Goal: Task Accomplishment & Management: Manage account settings

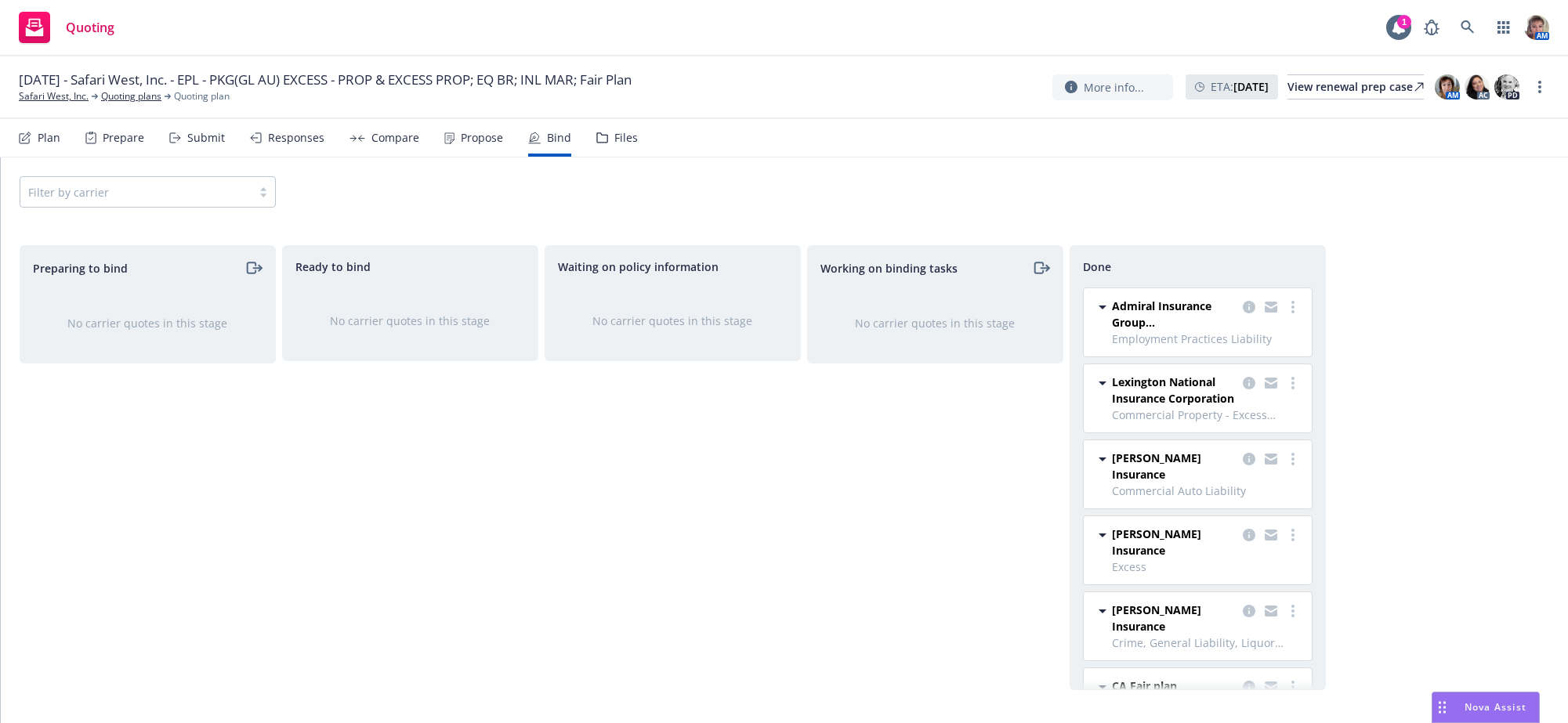
click at [749, 516] on div "Waiting on policy information No carrier quotes in this stage" at bounding box center [673, 467] width 256 height 445
click at [638, 129] on div "Files" at bounding box center [617, 138] width 41 height 38
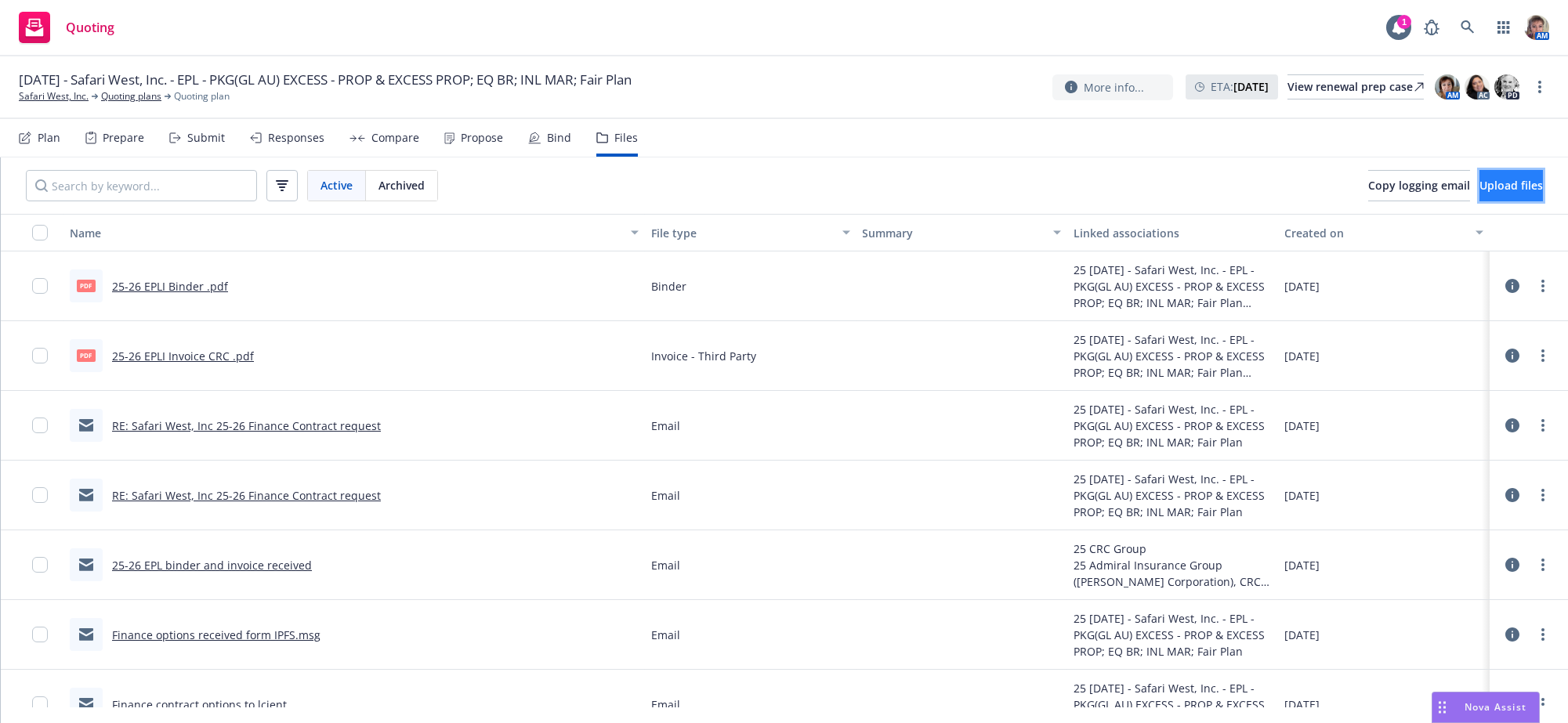
click at [1503, 193] on span "Upload files" at bounding box center [1511, 185] width 64 height 15
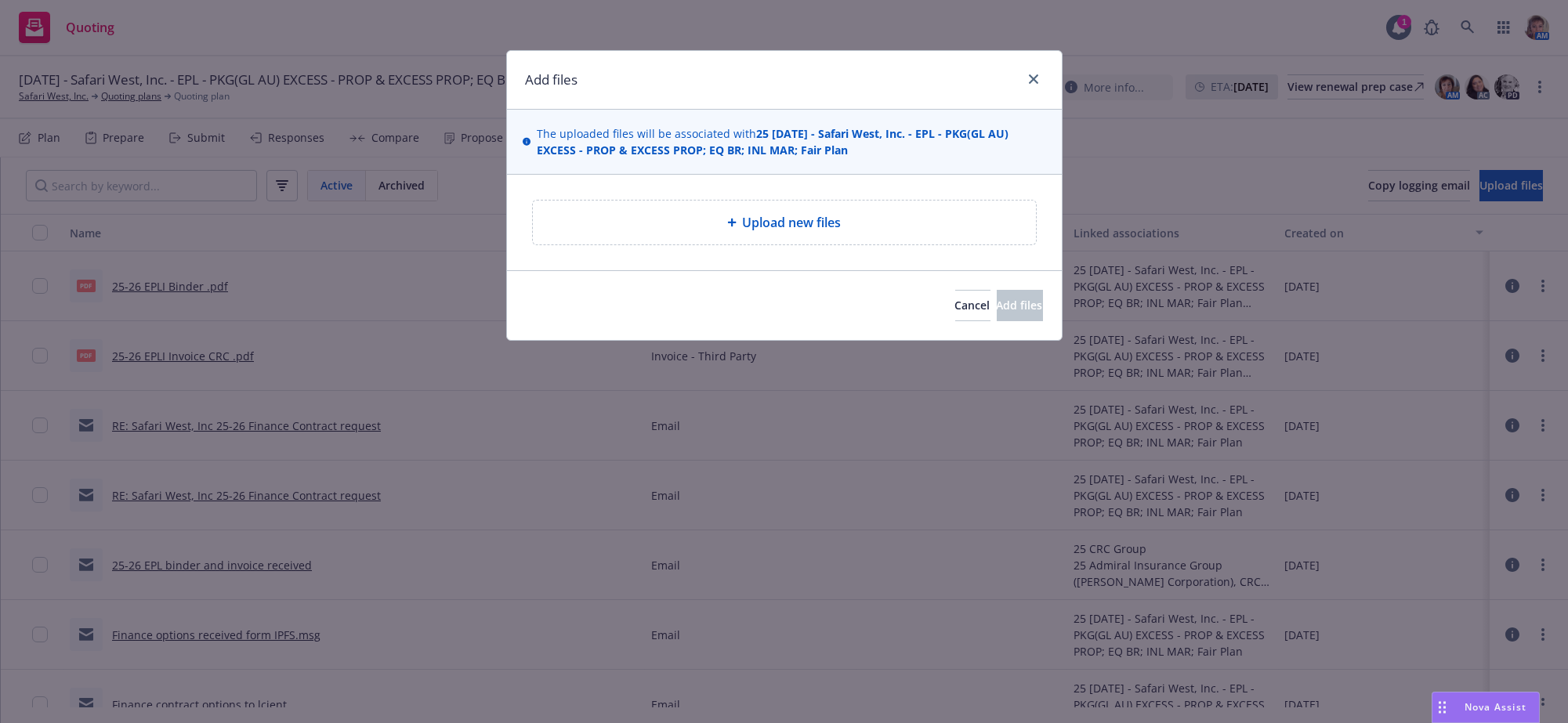
type textarea "x"
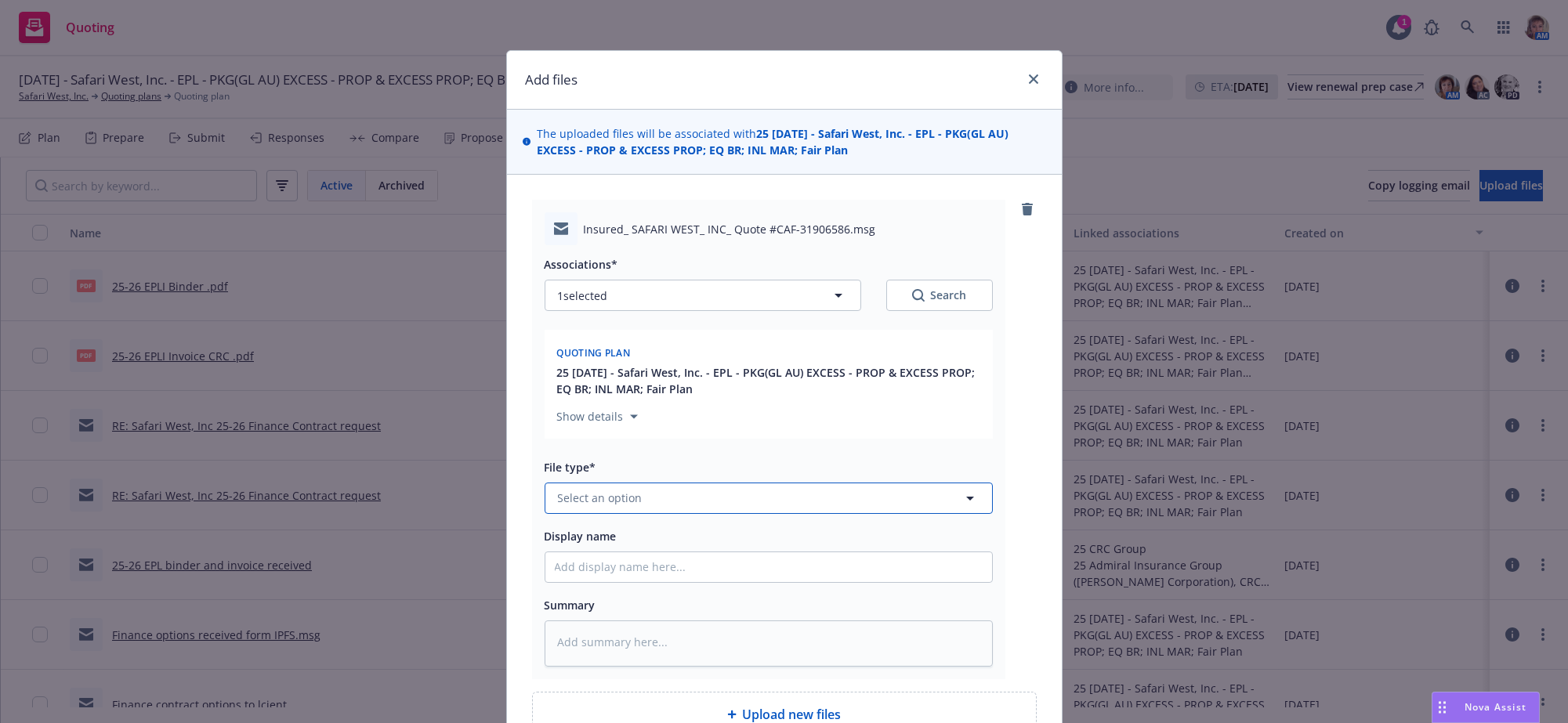
click at [639, 514] on button "Select an option" at bounding box center [769, 498] width 448 height 31
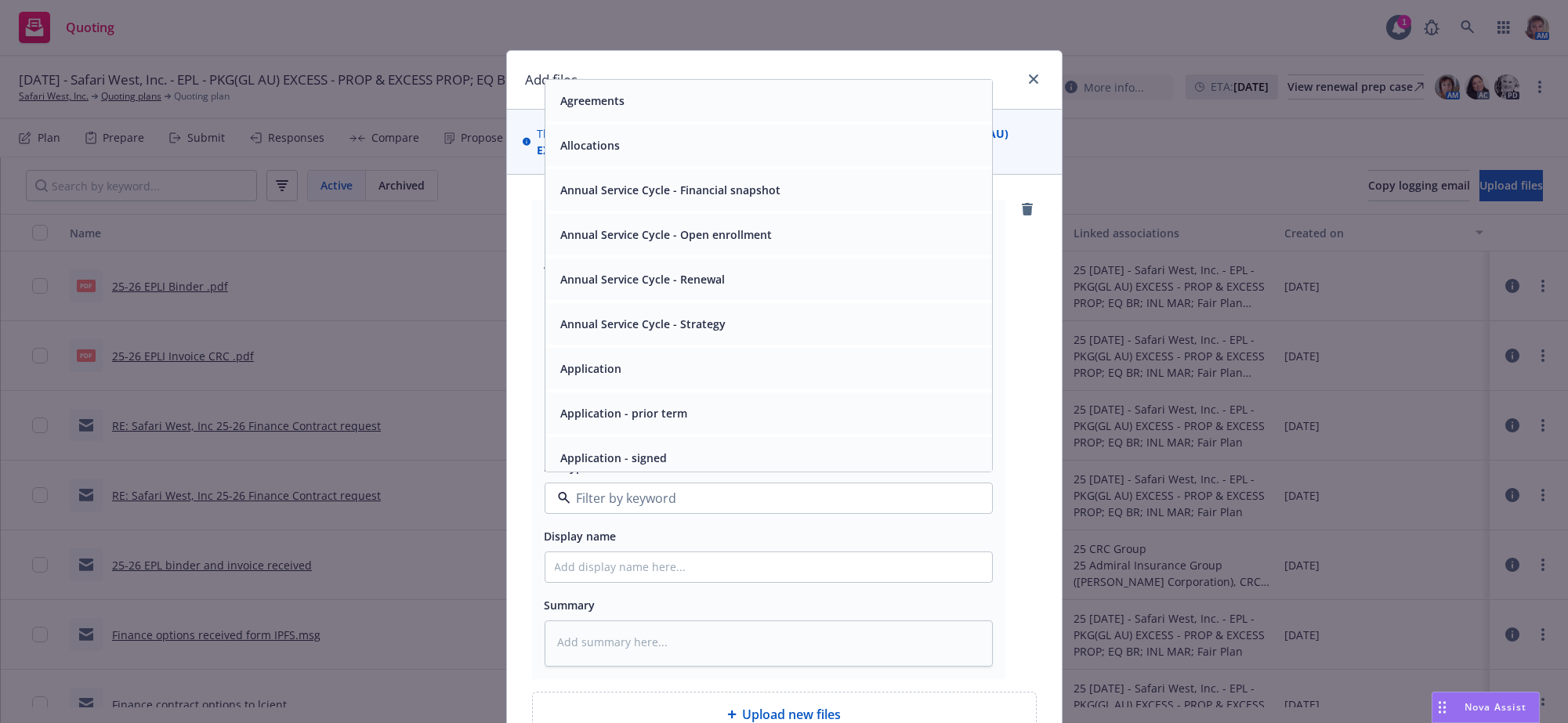
click at [639, 508] on input at bounding box center [765, 498] width 390 height 19
click at [655, 546] on div "Display name" at bounding box center [769, 536] width 448 height 19
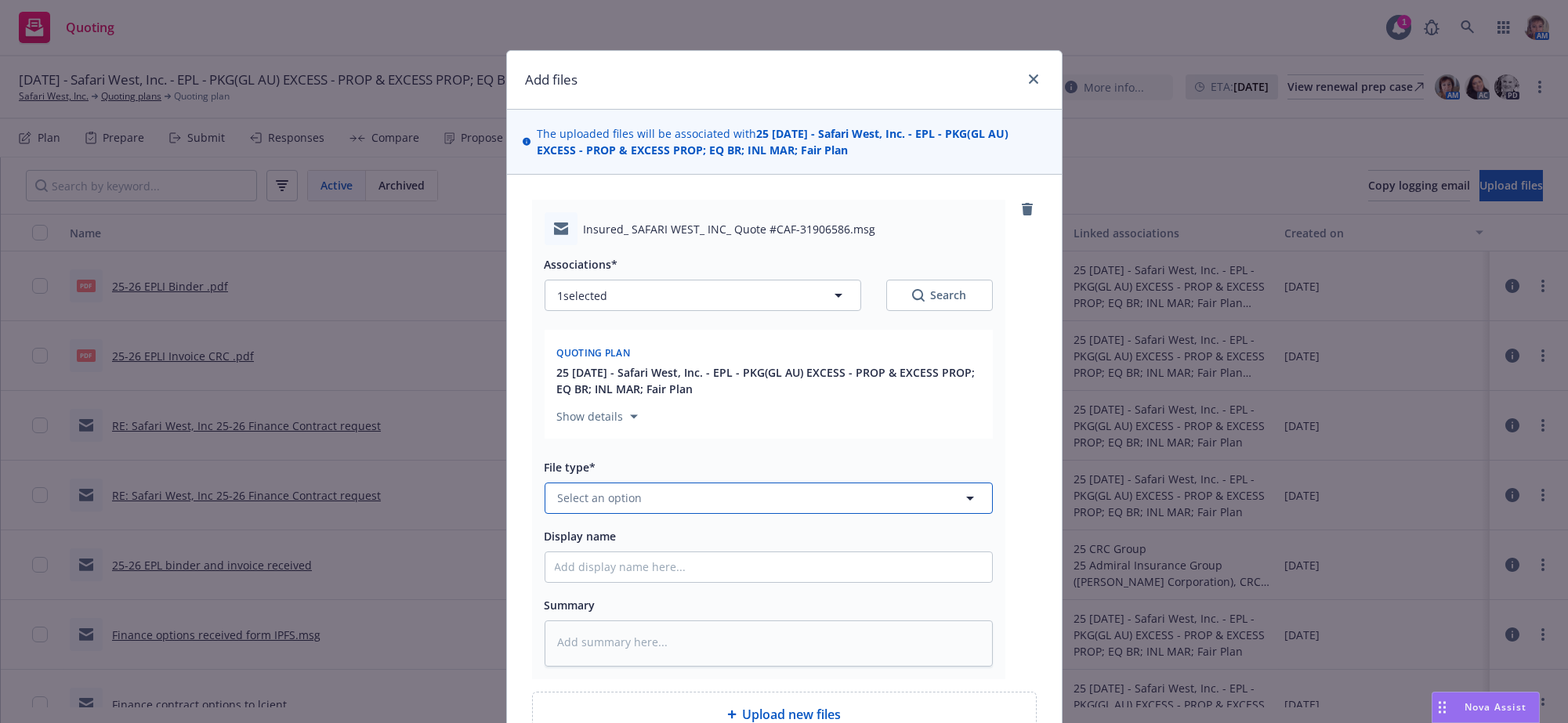
click at [633, 514] on button "Select an option" at bounding box center [769, 498] width 448 height 31
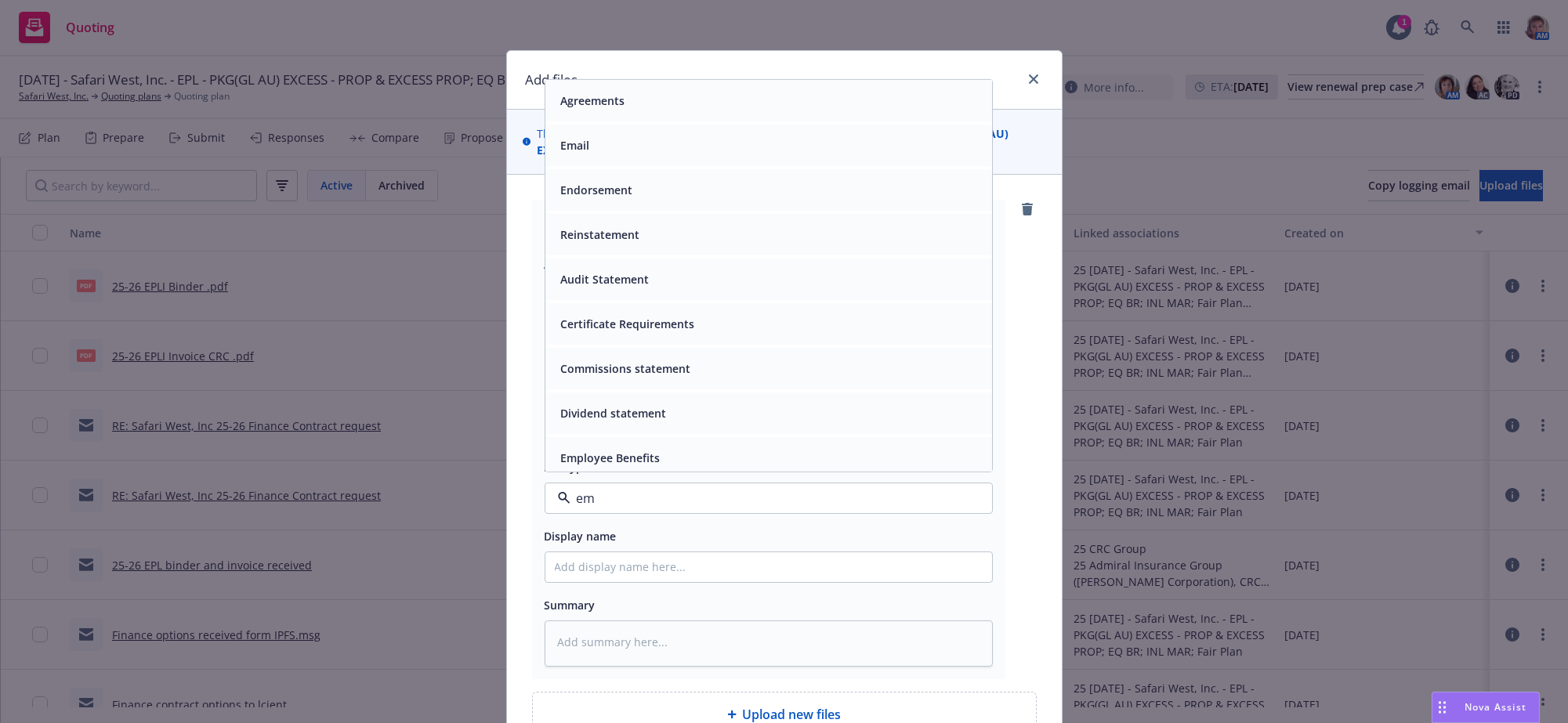
type input "ema"
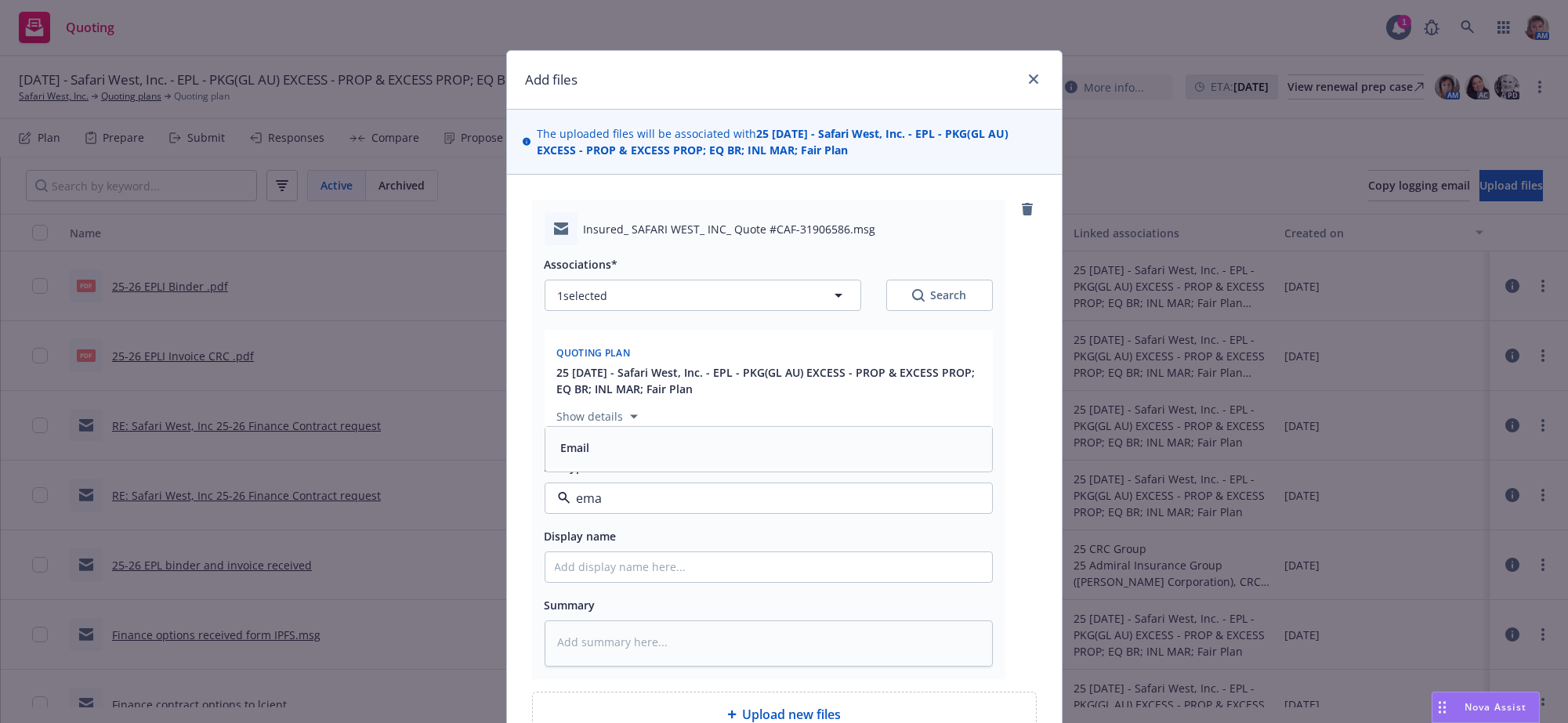
click at [632, 460] on div "Email" at bounding box center [769, 448] width 428 height 22
click at [604, 582] on input "Display name" at bounding box center [769, 567] width 447 height 30
type textarea "x"
type input "B"
type textarea "x"
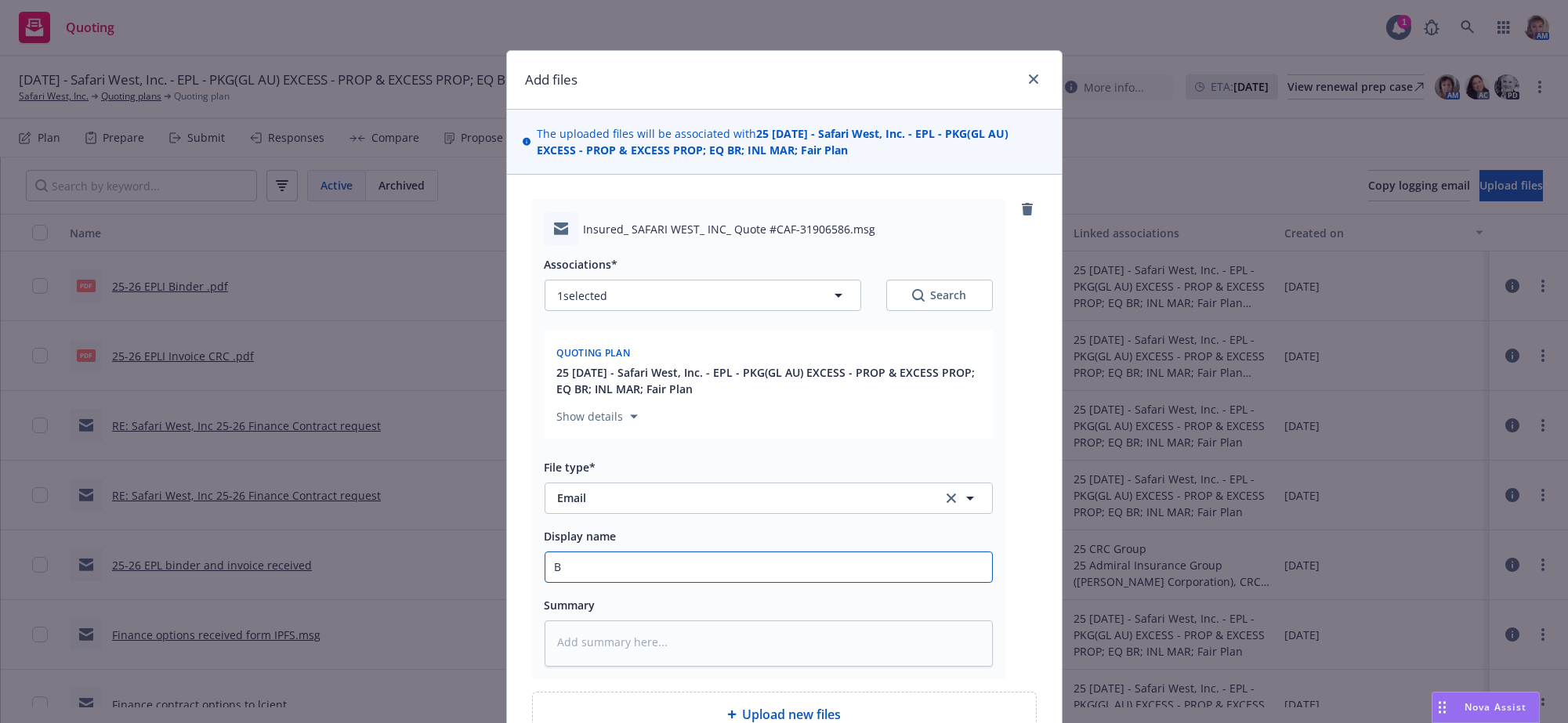
type input "Bi"
type textarea "x"
type input "Bin"
type textarea "x"
type input "Bind"
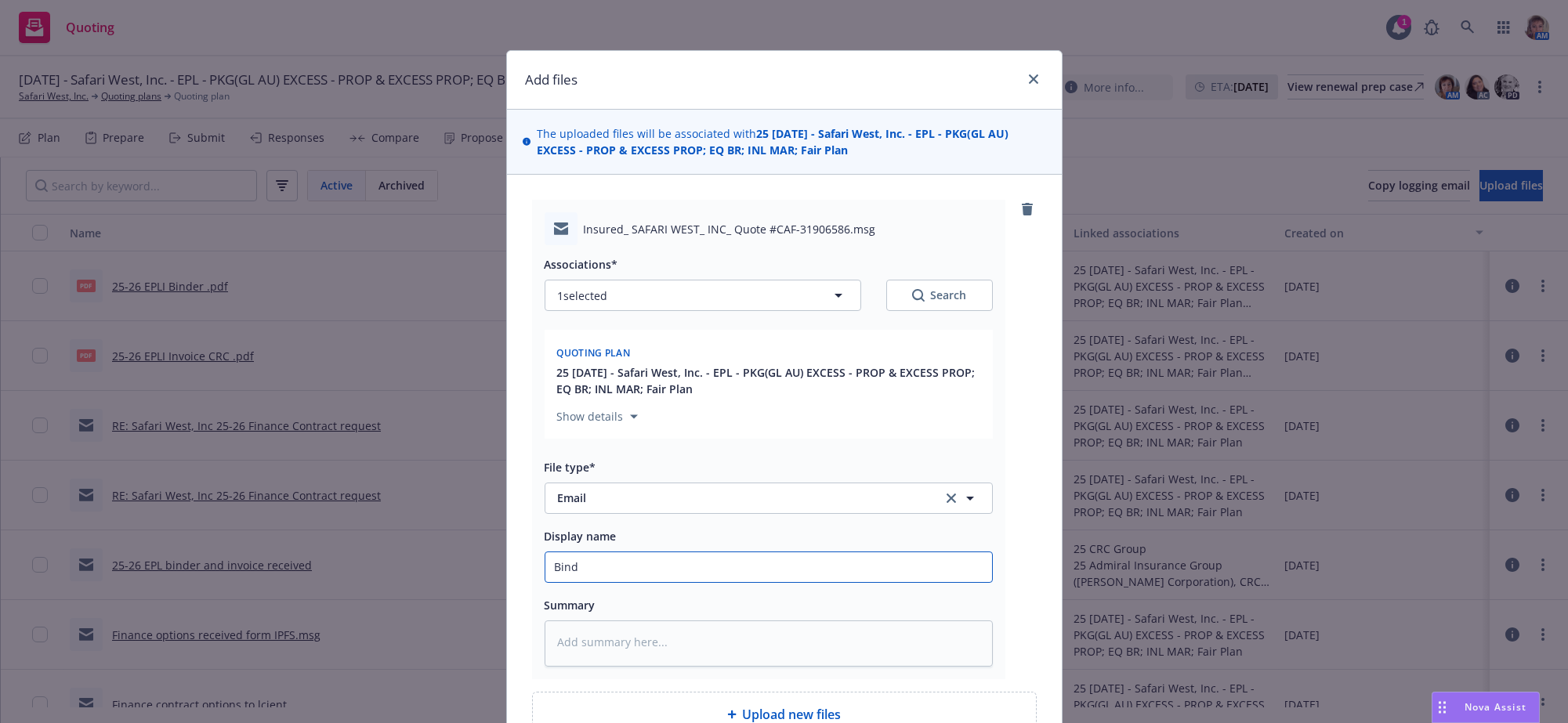
type textarea "x"
type input "Bindi"
type textarea "x"
type input "Bindin"
type textarea "x"
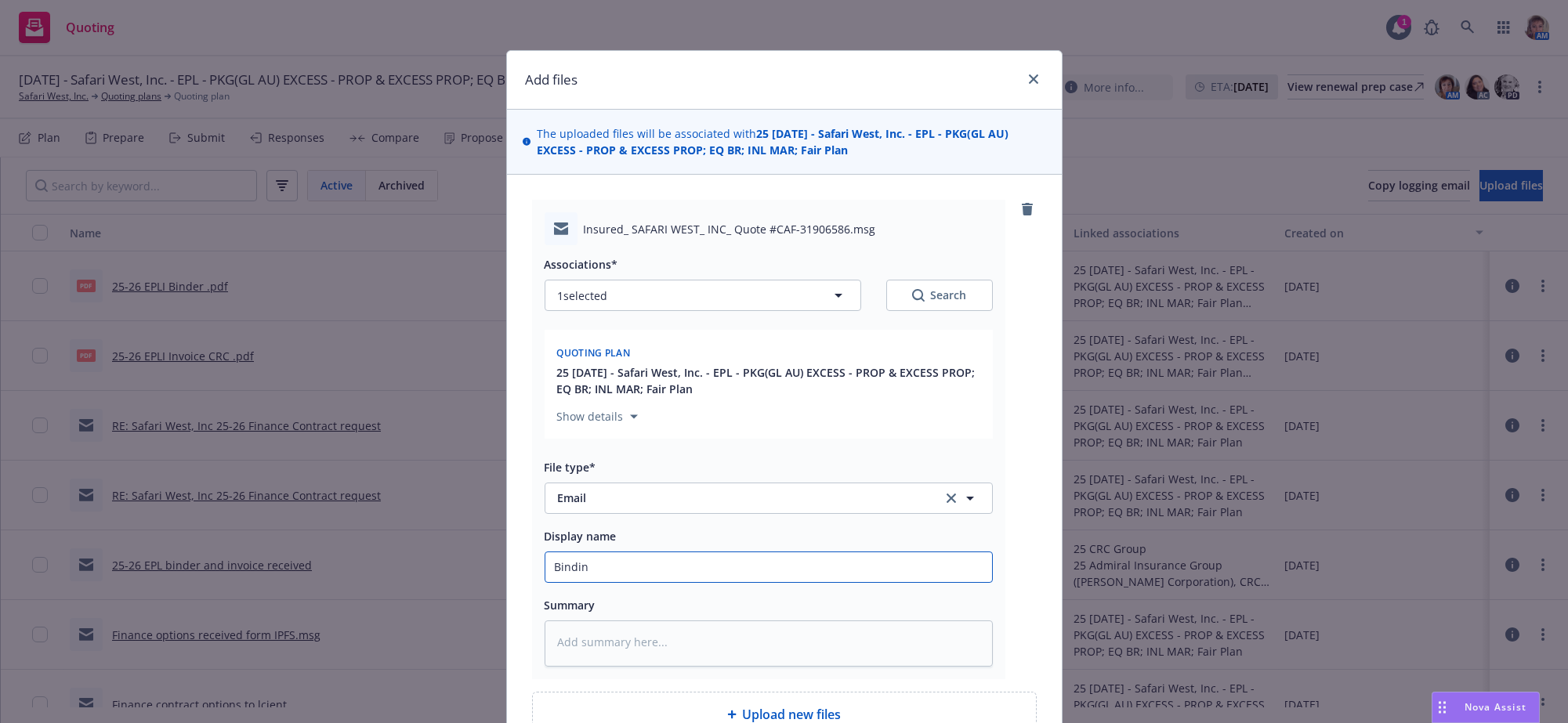
type input "Binding"
type textarea "x"
type input "Binding"
type textarea "x"
type input "Binding F"
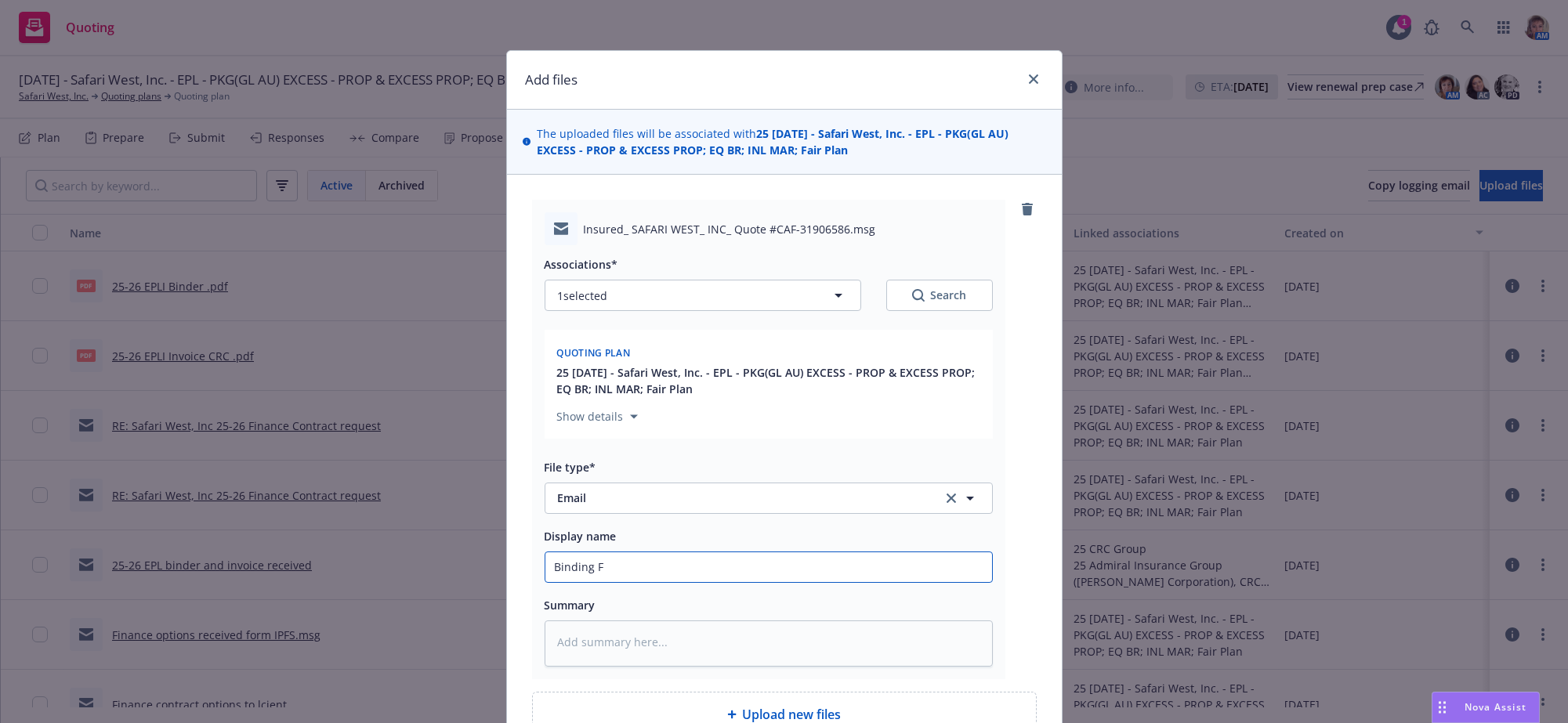
type textarea "x"
type input "Binding Fi"
type textarea "x"
type input "Binding Fin"
type textarea "x"
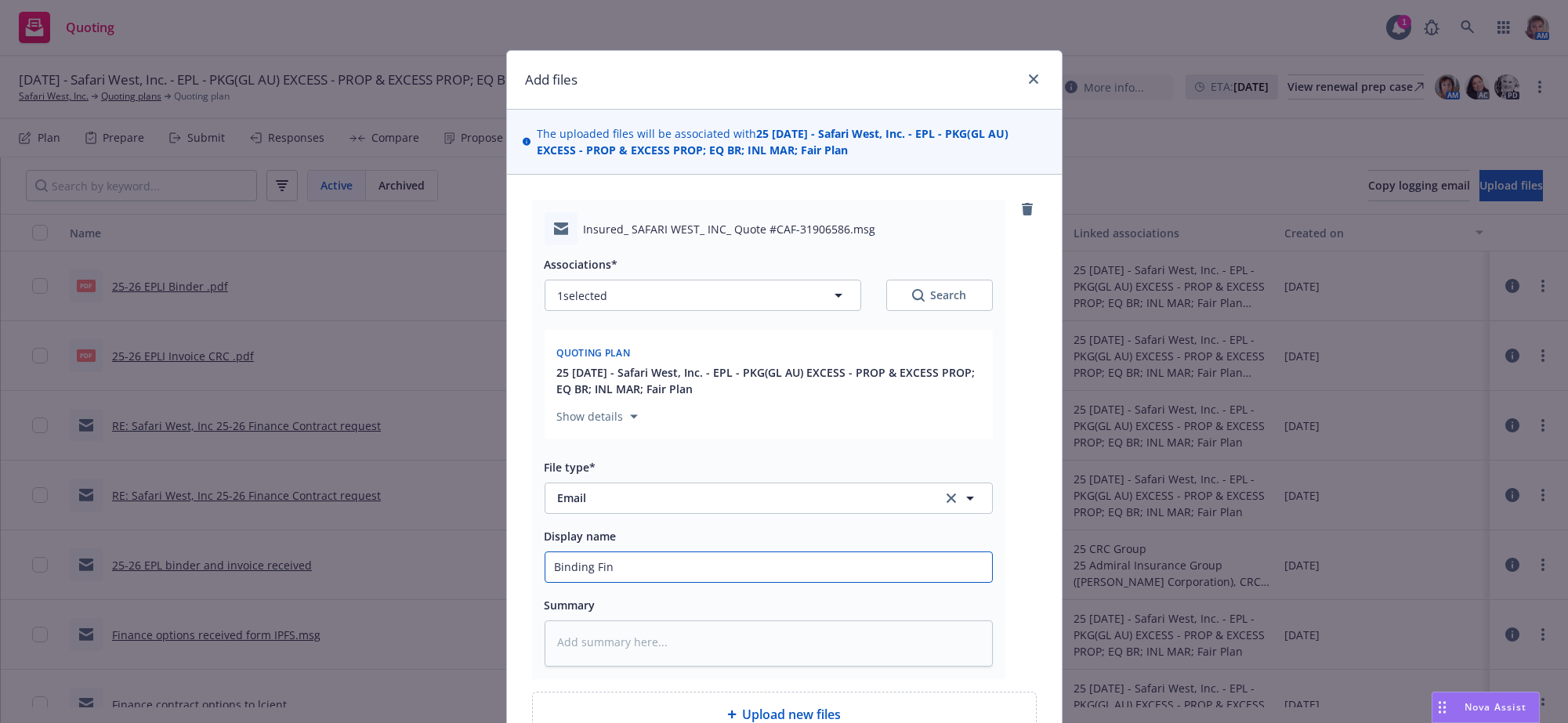
type input "Binding Fina"
type textarea "x"
type input "Binding [PERSON_NAME]"
type textarea "x"
type input "Binding Financ"
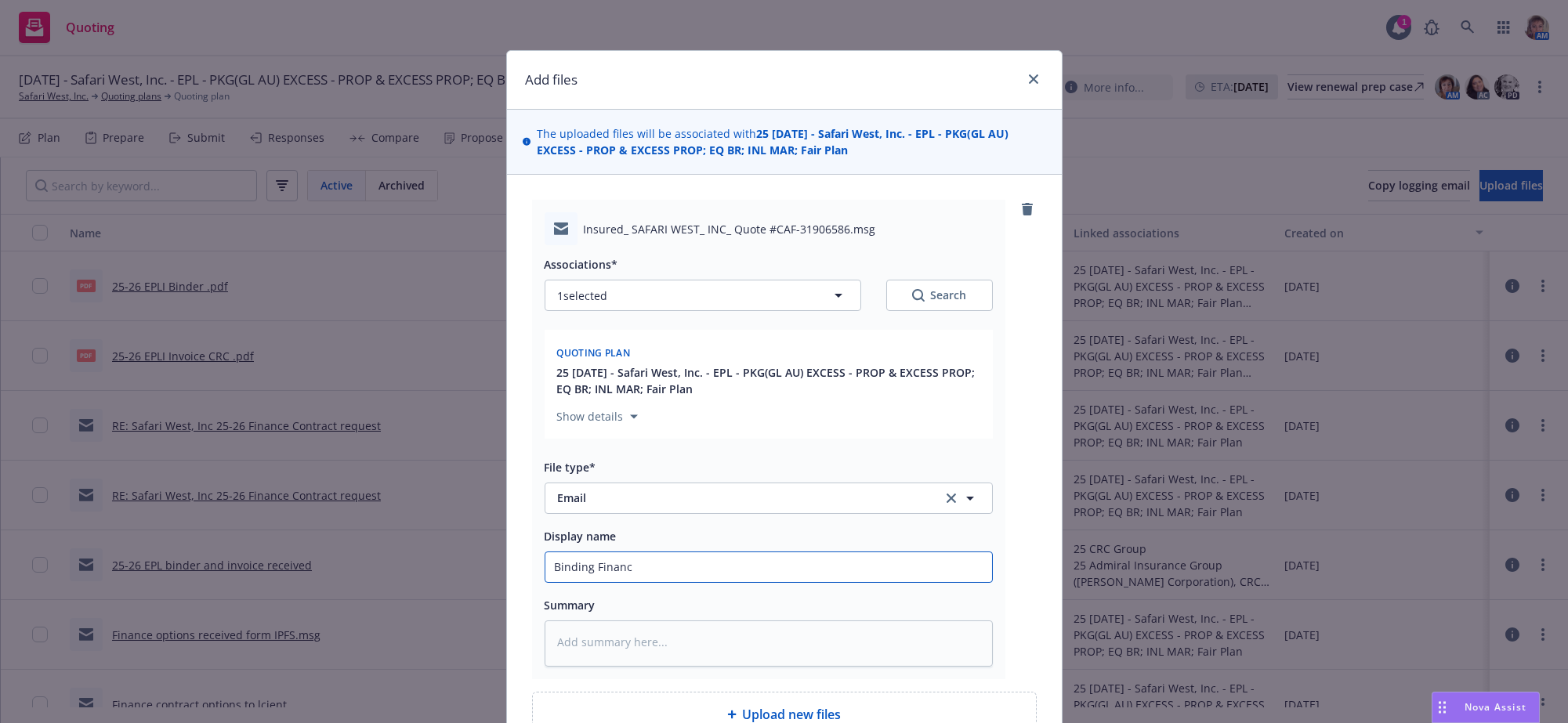
type textarea "x"
type input "Binding Finance"
type textarea "x"
type input "Binding Finance"
type textarea "x"
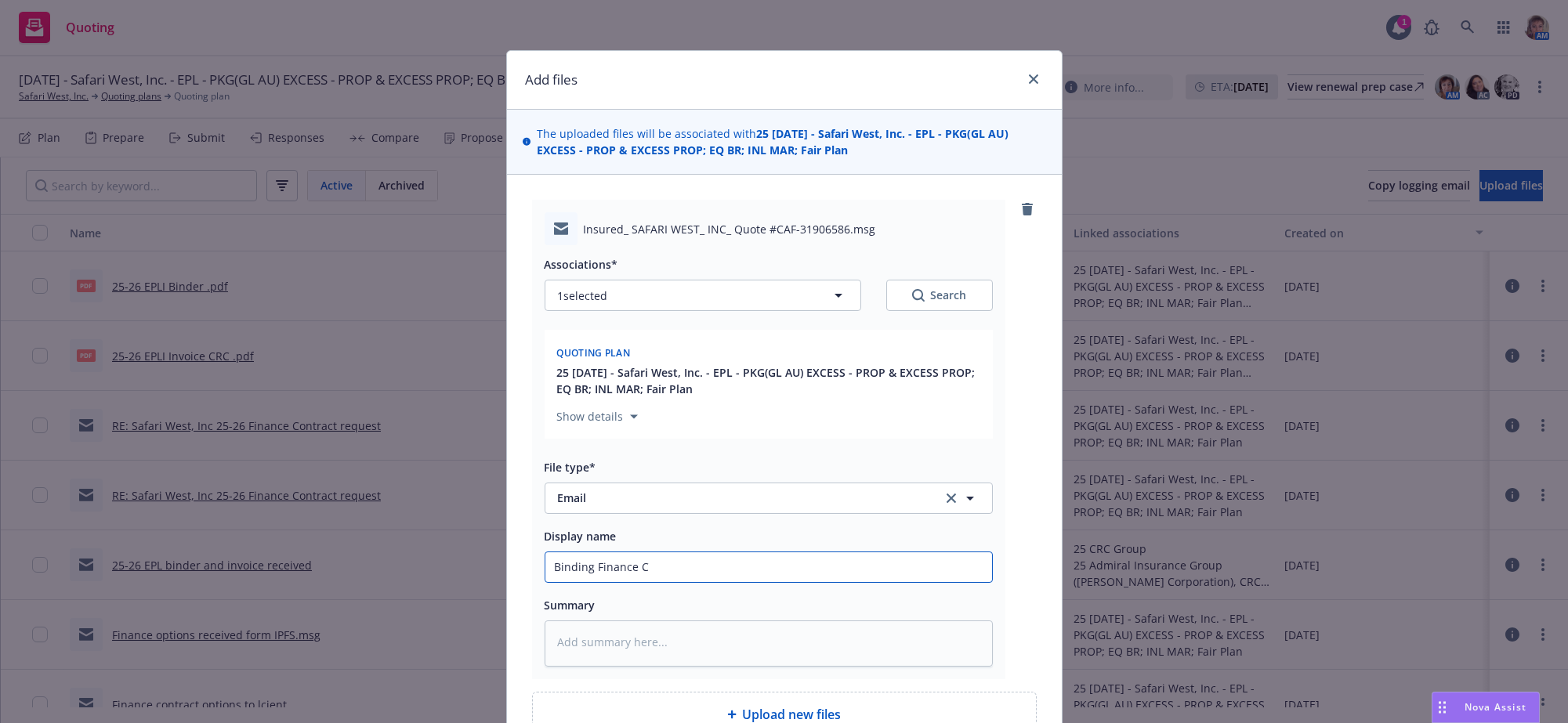
type input "Binding Finance Co"
type textarea "x"
type input "Binding Finance Con"
type textarea "x"
type input "Binding Finance Cont"
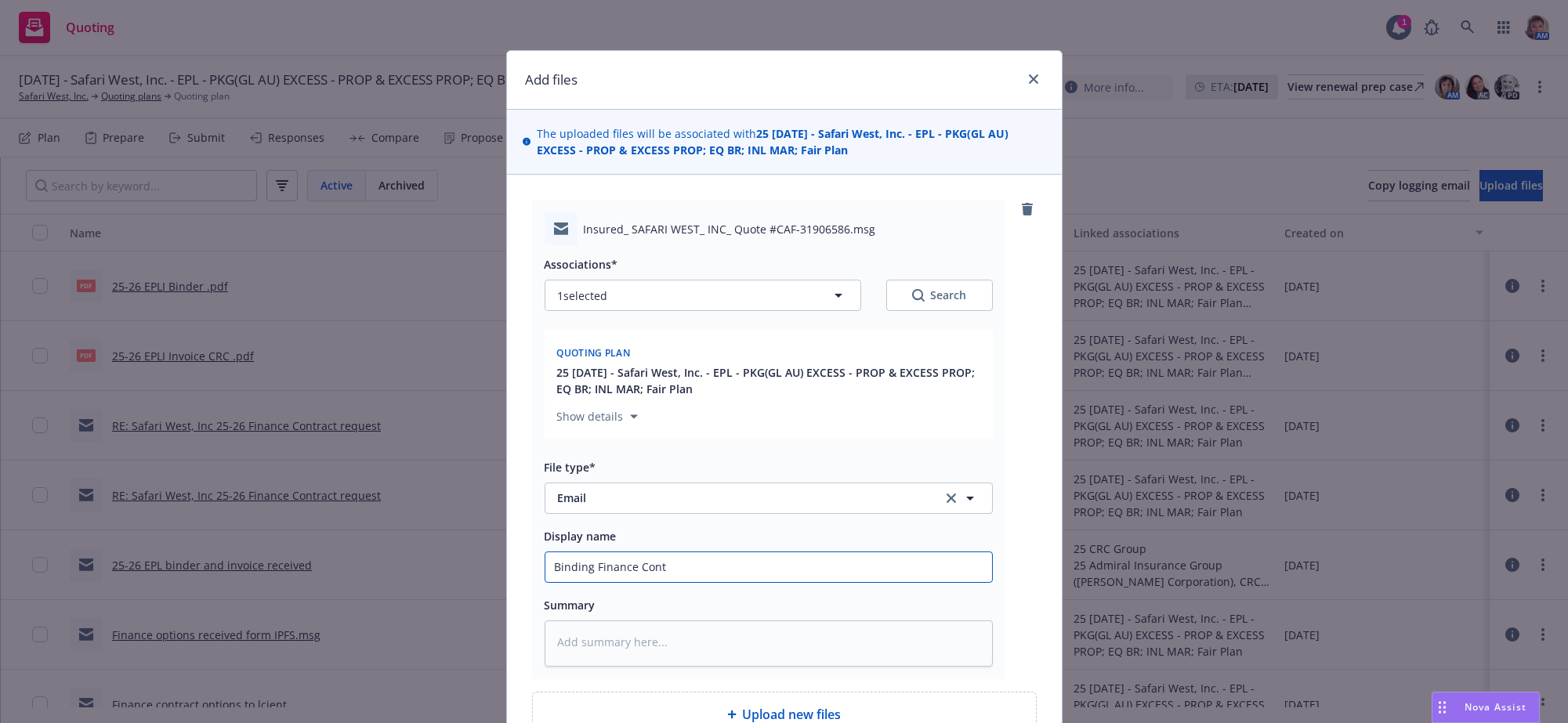
type textarea "x"
type input "Binding Finance Contr"
type textarea "x"
type input "Binding Finance Contra"
type textarea "x"
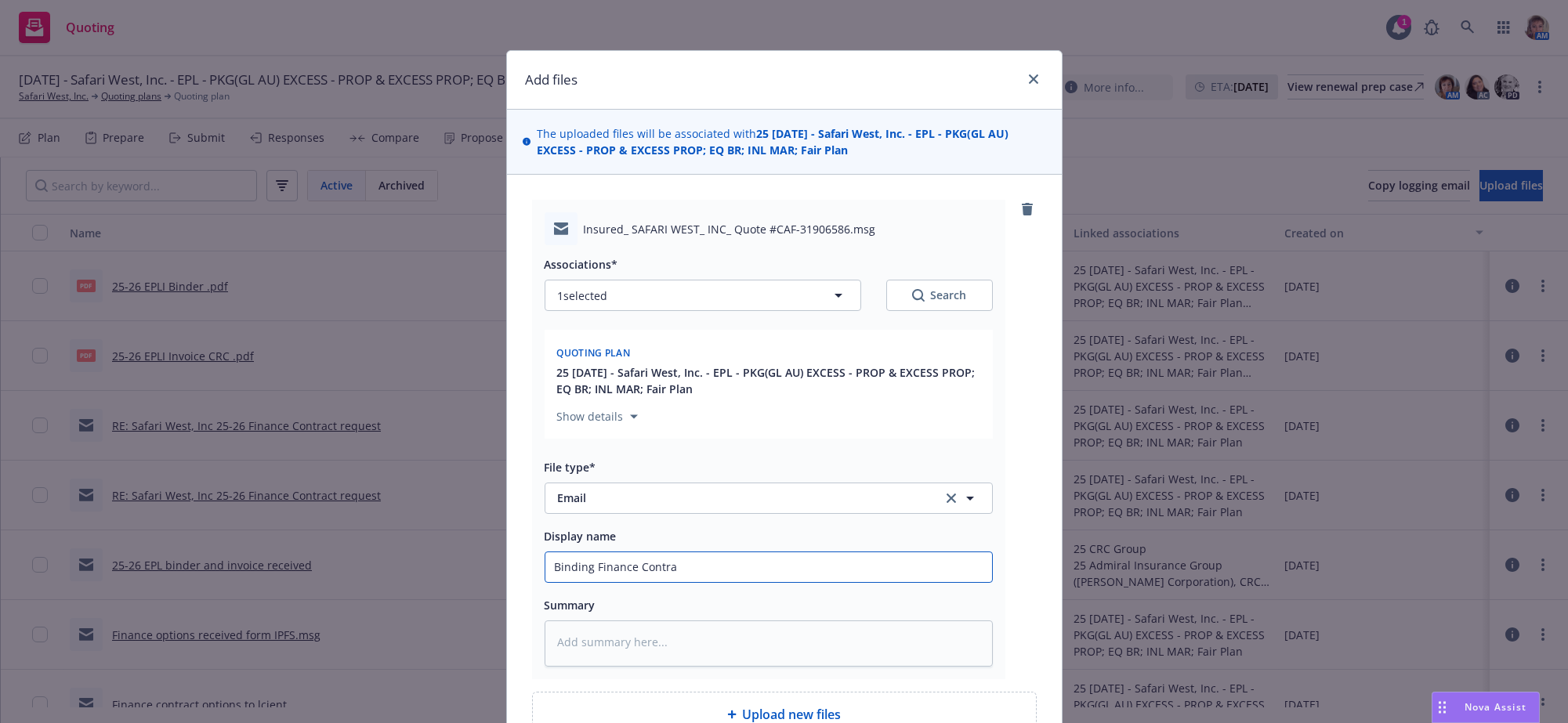
type input "Binding Finance Contrac"
type textarea "x"
type input "Binding Finance Contract"
type textarea "x"
type input "Binding Finance Contract"
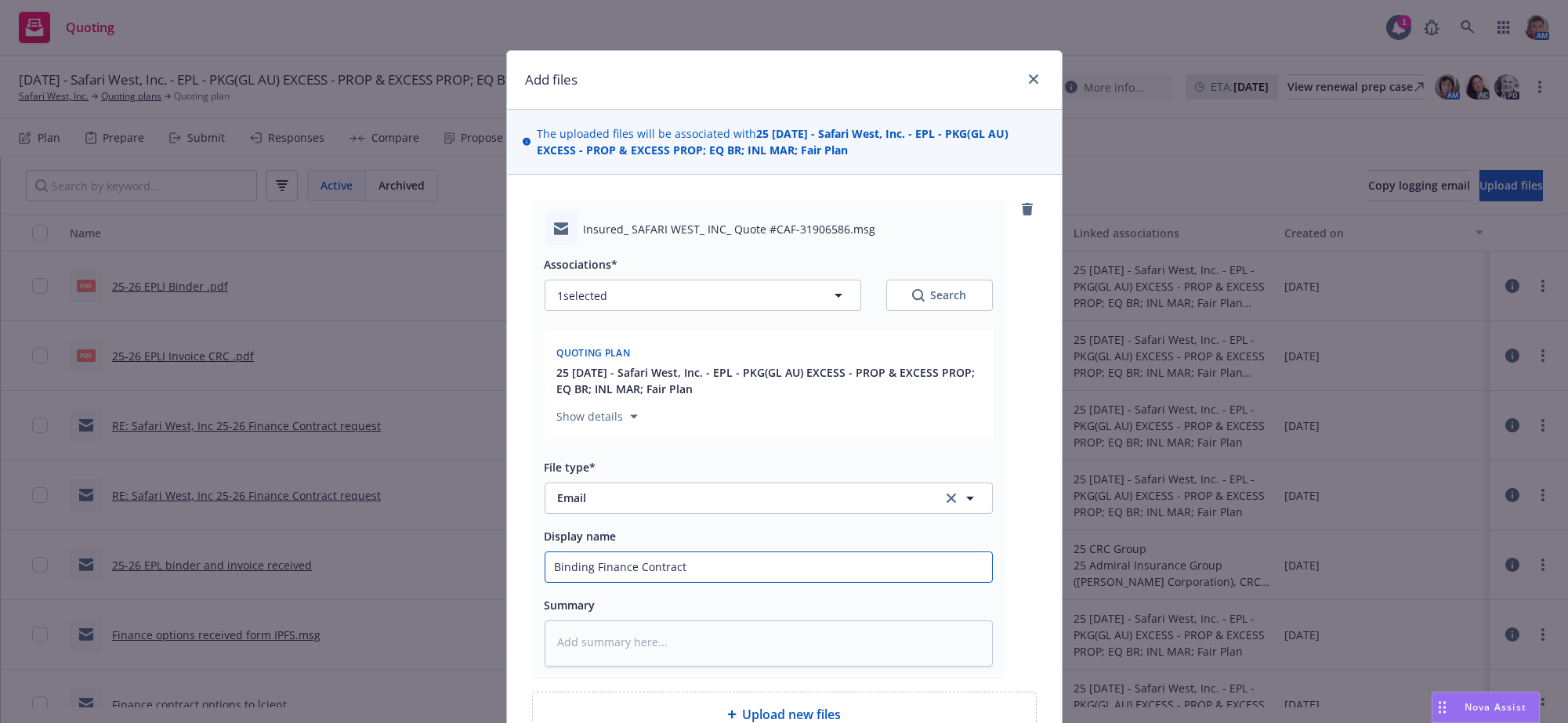
type textarea "x"
type input "Binding Finance Contract Re"
type textarea "x"
type input "Binding Finance Contract Rec"
type textarea "x"
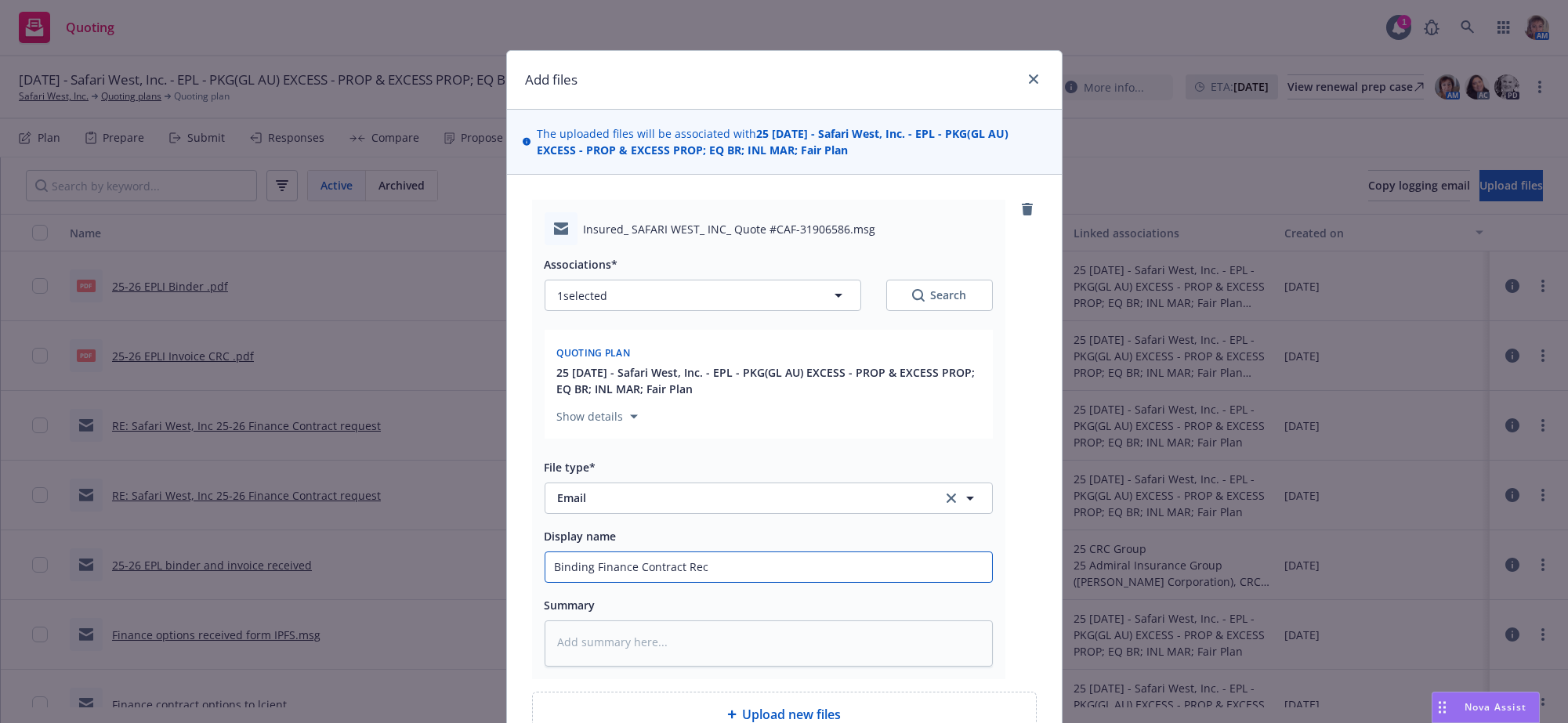
type input "Binding Finance Contract Rece"
type textarea "x"
type input "Binding Finance Contract Recei"
type textarea "x"
type input "Binding Finance Contract Receiv"
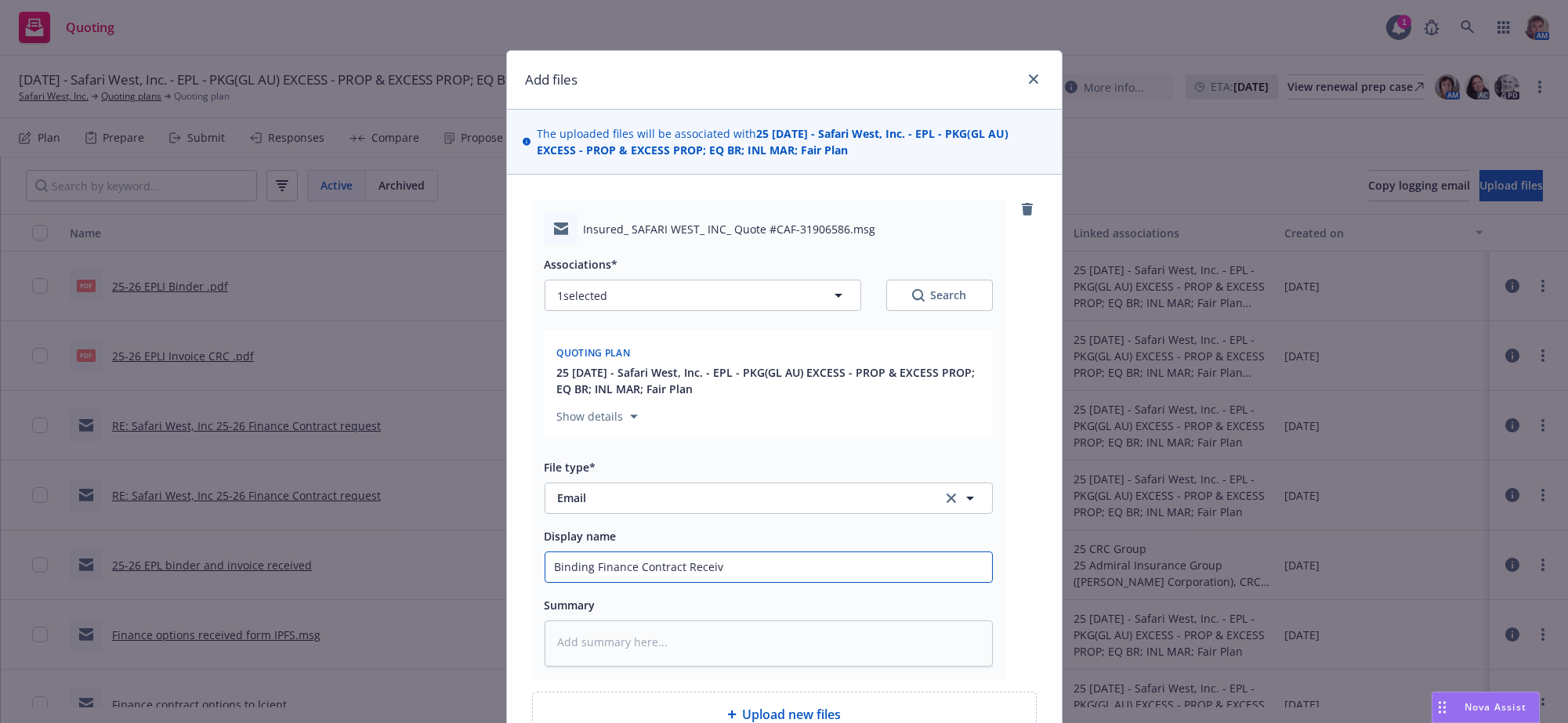
type textarea "x"
type input "Binding Finance Contract Receive"
type textarea "x"
type input "Binding Finance Contract Received"
type textarea "x"
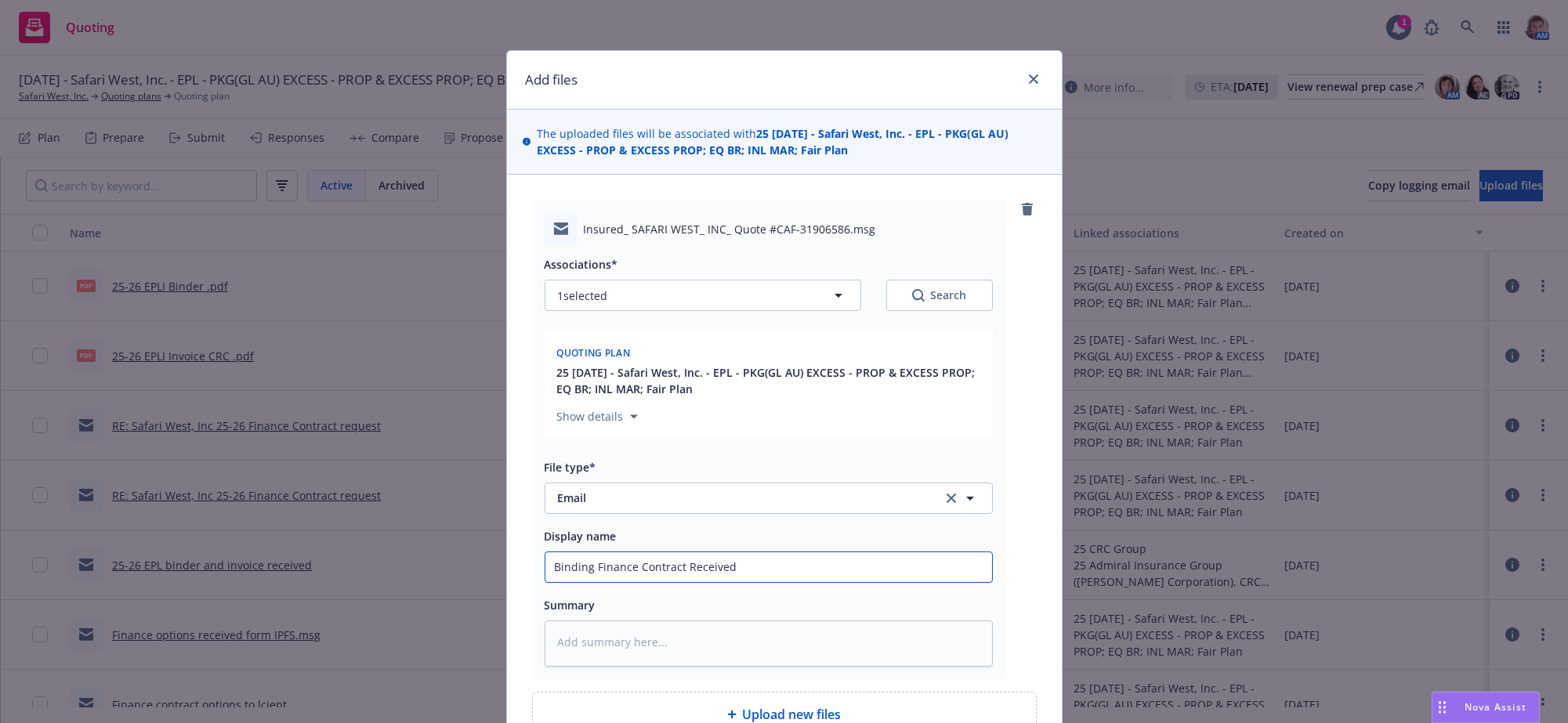
type input "Binding Finance Contract Received"
type textarea "x"
type input "Binding Finance Contract Received fo"
type textarea "x"
type input "Binding Finance Contract Received for"
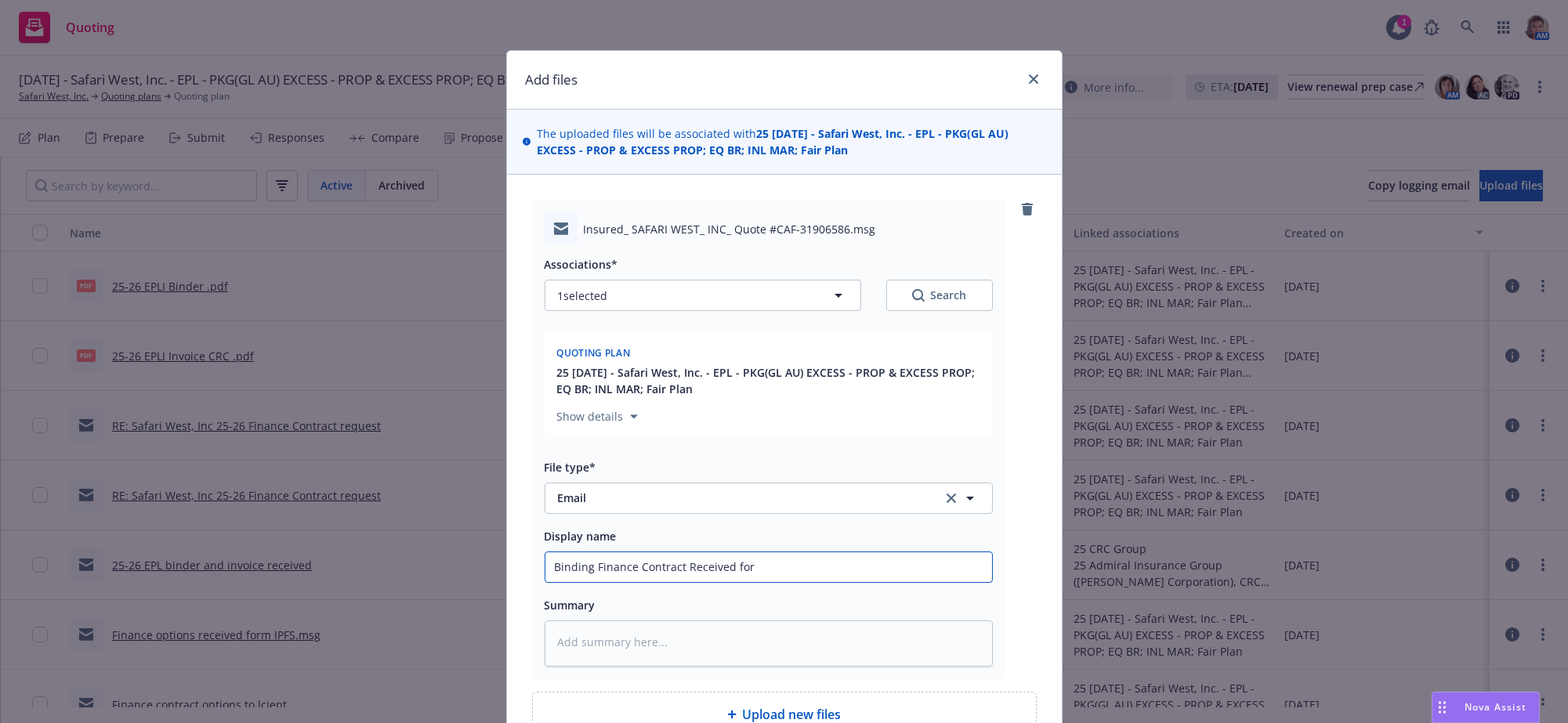
type textarea "x"
type input "Binding Finance Contract Received form"
type textarea "x"
type input "Binding Finance Contract Received form"
type textarea "x"
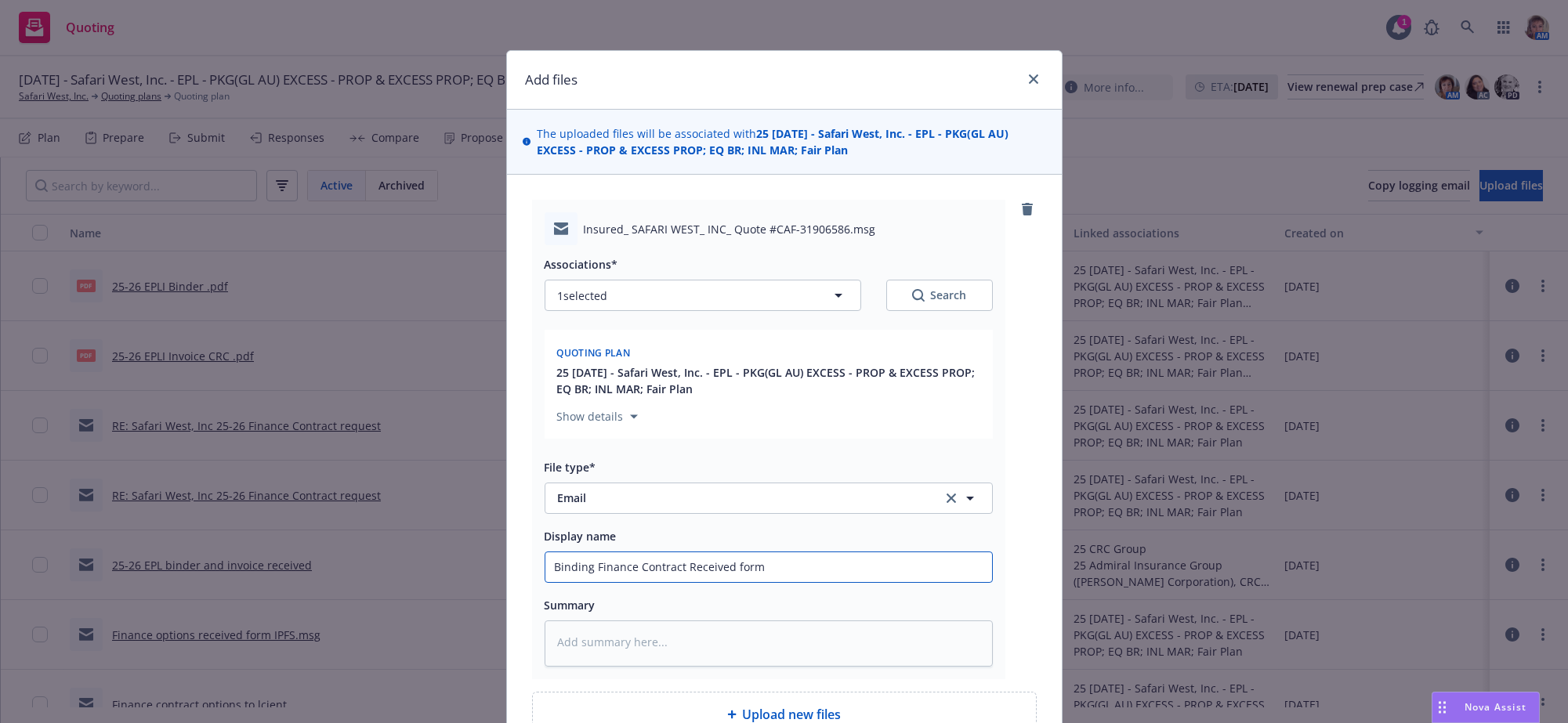
type input "Binding Finance Contract Received form I"
type textarea "x"
type input "Binding Finance Contract Received form IP"
type textarea "x"
type input "Binding Finance Contract Received form IPF"
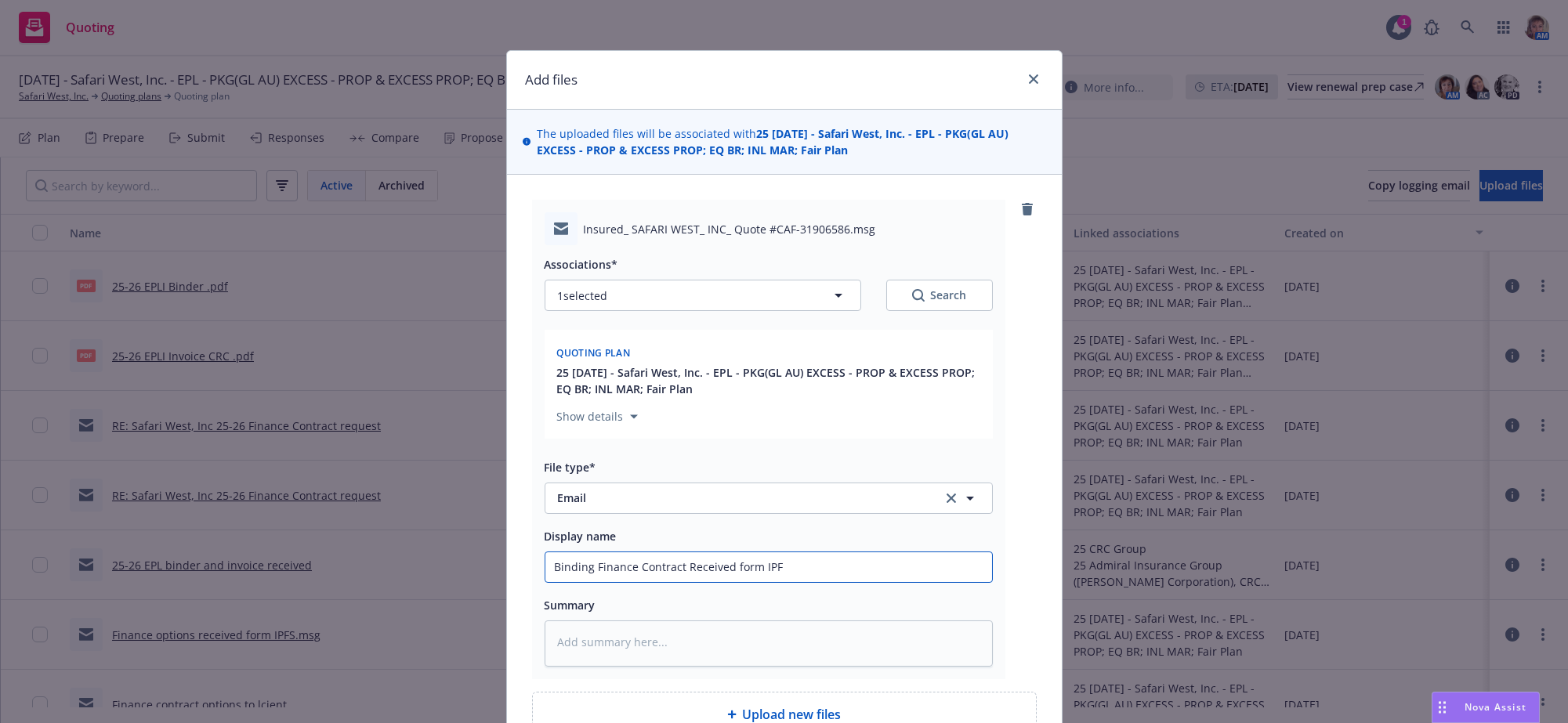
type textarea "x"
type input "Binding Finance Contract Received form IPFS"
type textarea "x"
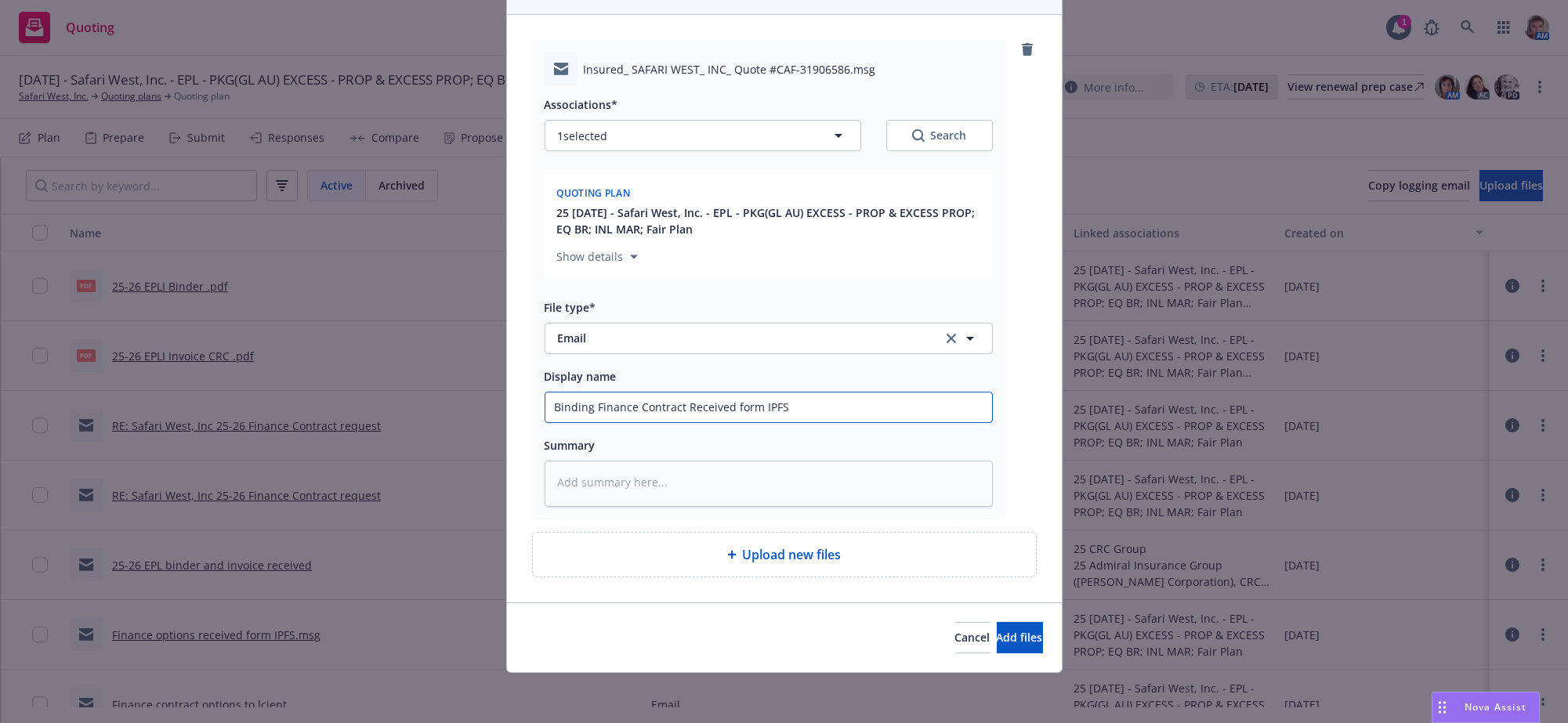
scroll to position [232, 0]
type input "Binding Finance Contract Received form IPFS"
type textarea "x"
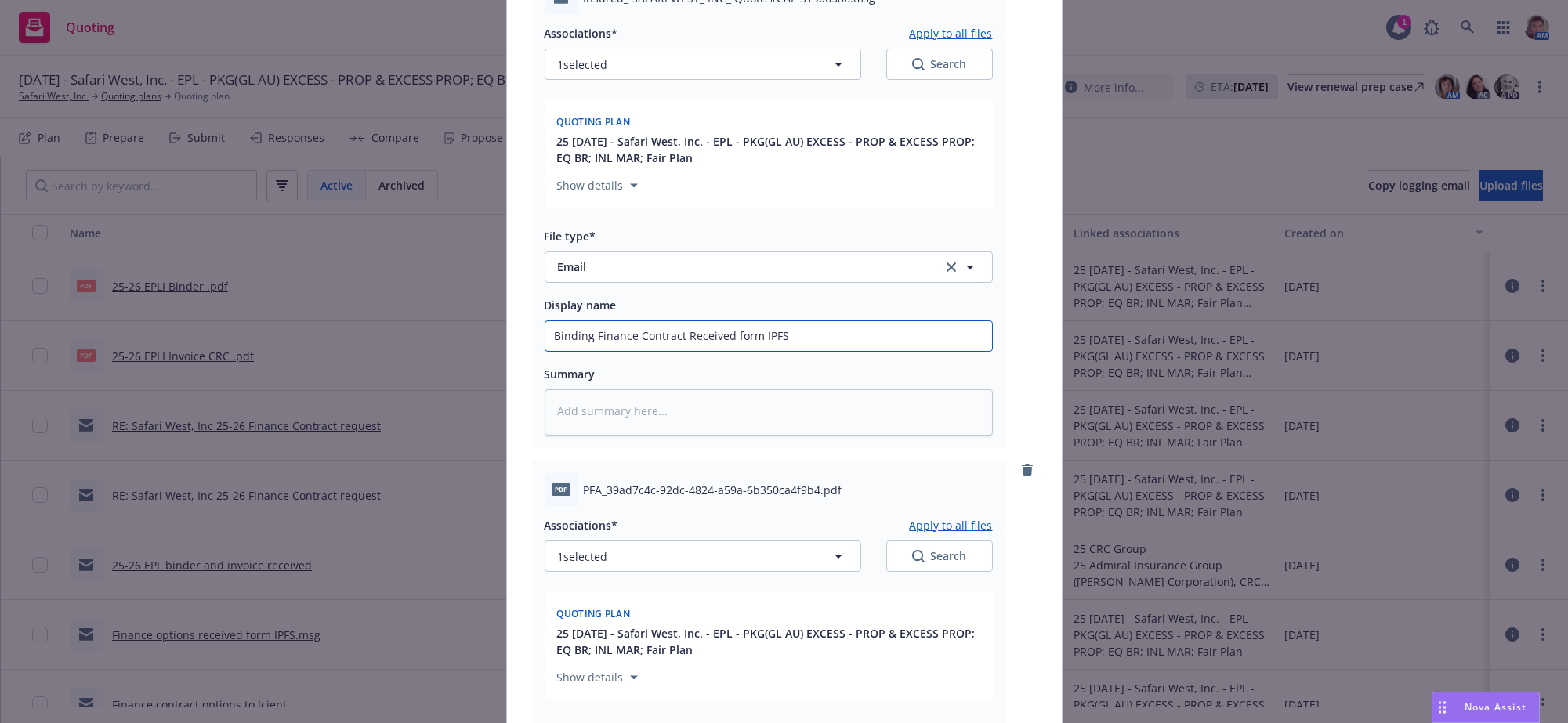
scroll to position [771, 0]
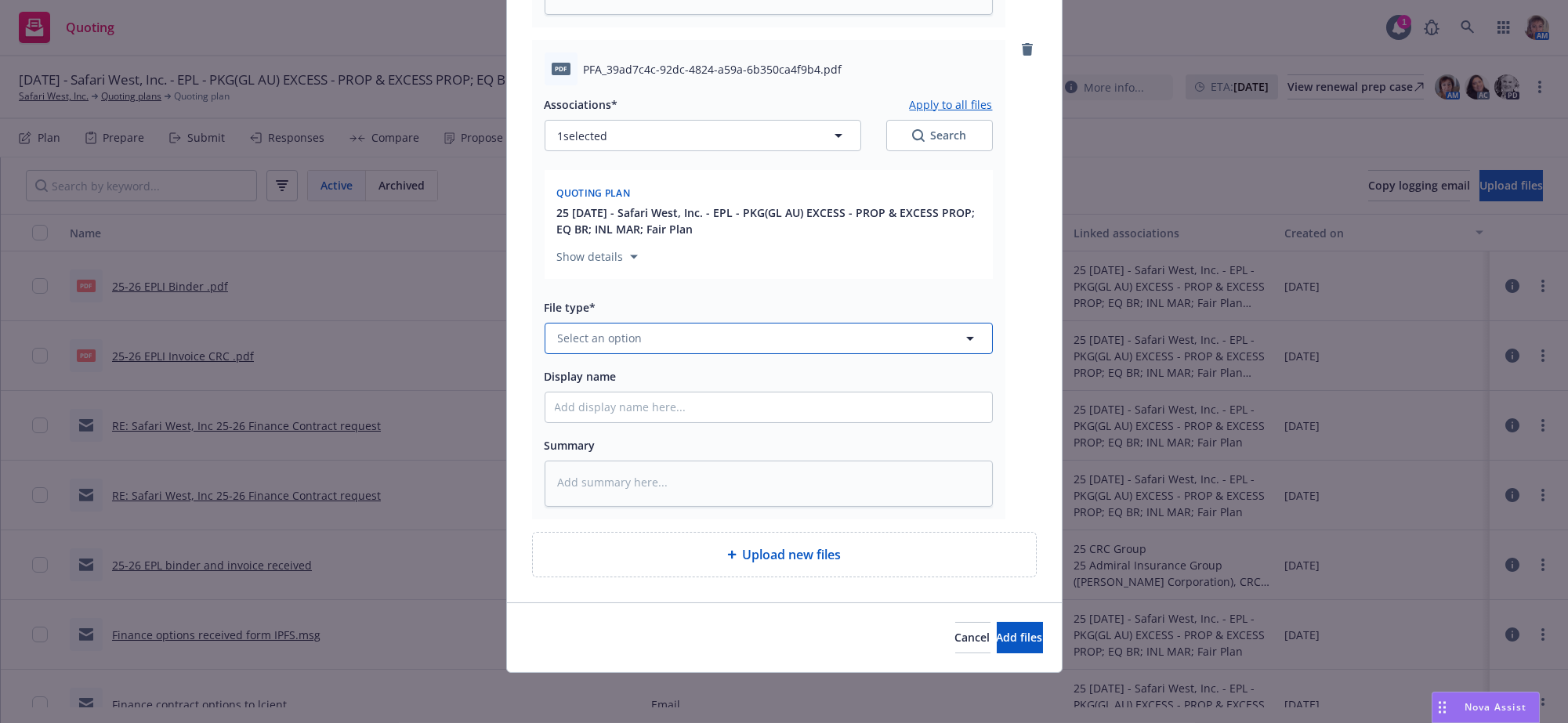
click at [641, 323] on button "Select an option" at bounding box center [769, 338] width 448 height 31
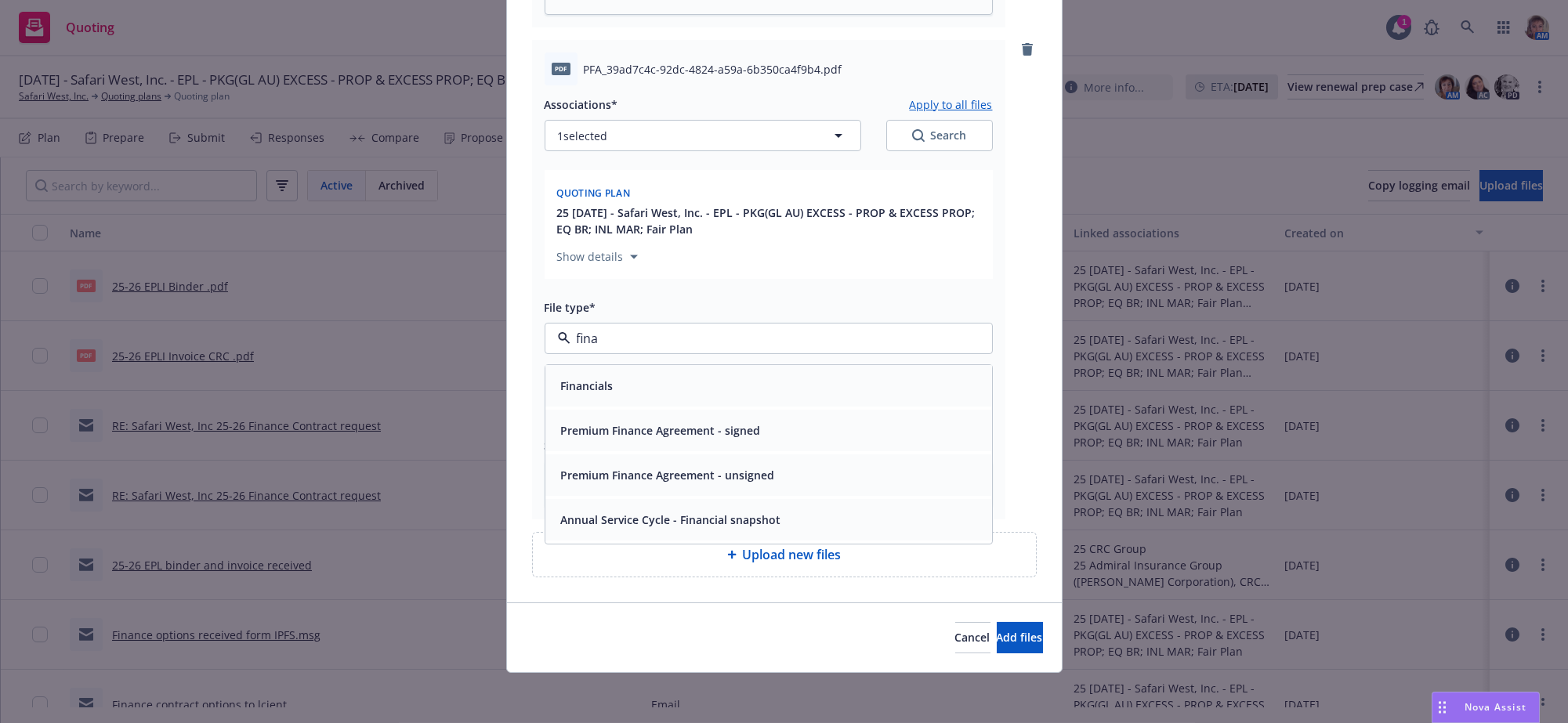
type input "[PERSON_NAME]"
click at [706, 467] on span "Premium Finance Agreement - unsigned" at bounding box center [668, 475] width 214 height 16
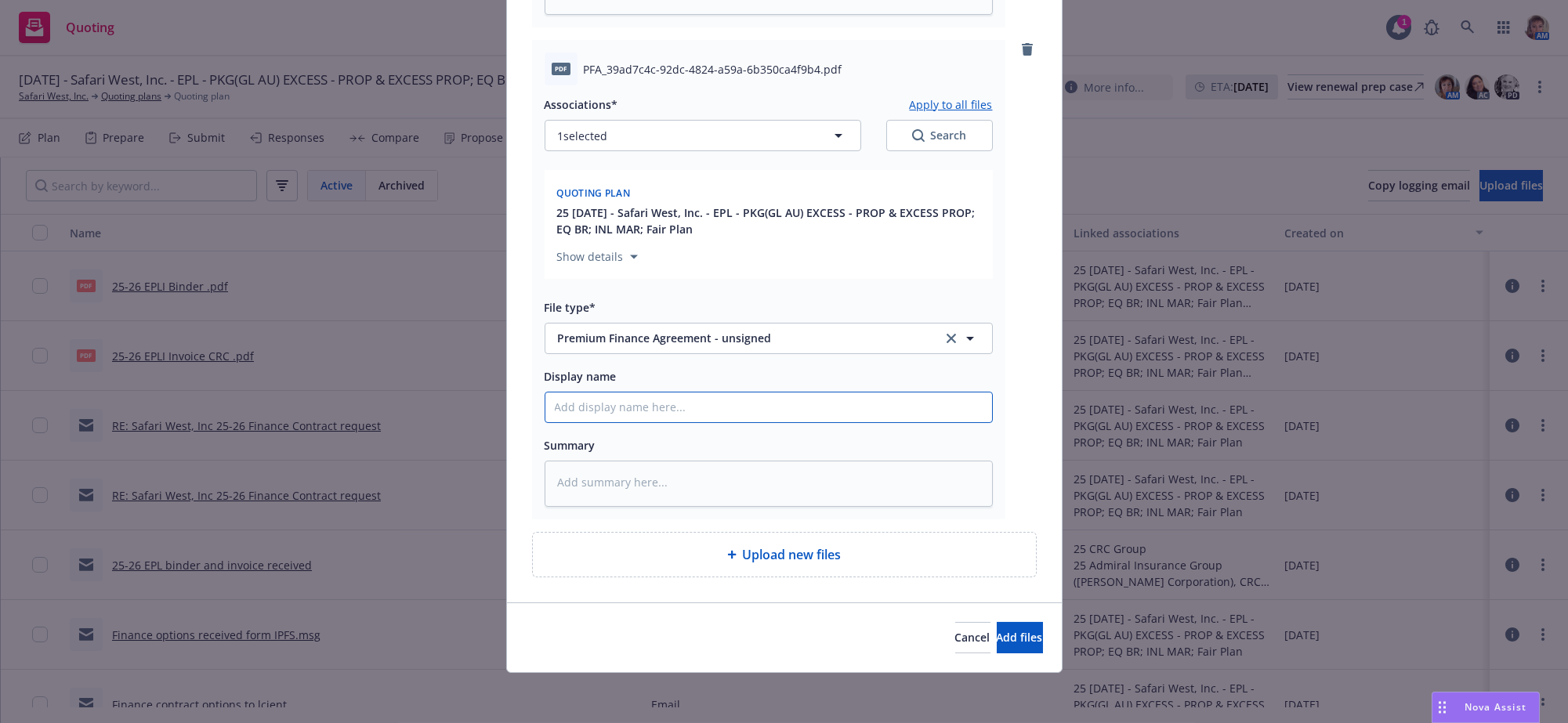
type textarea "x"
type input "2"
type textarea "x"
type input "25"
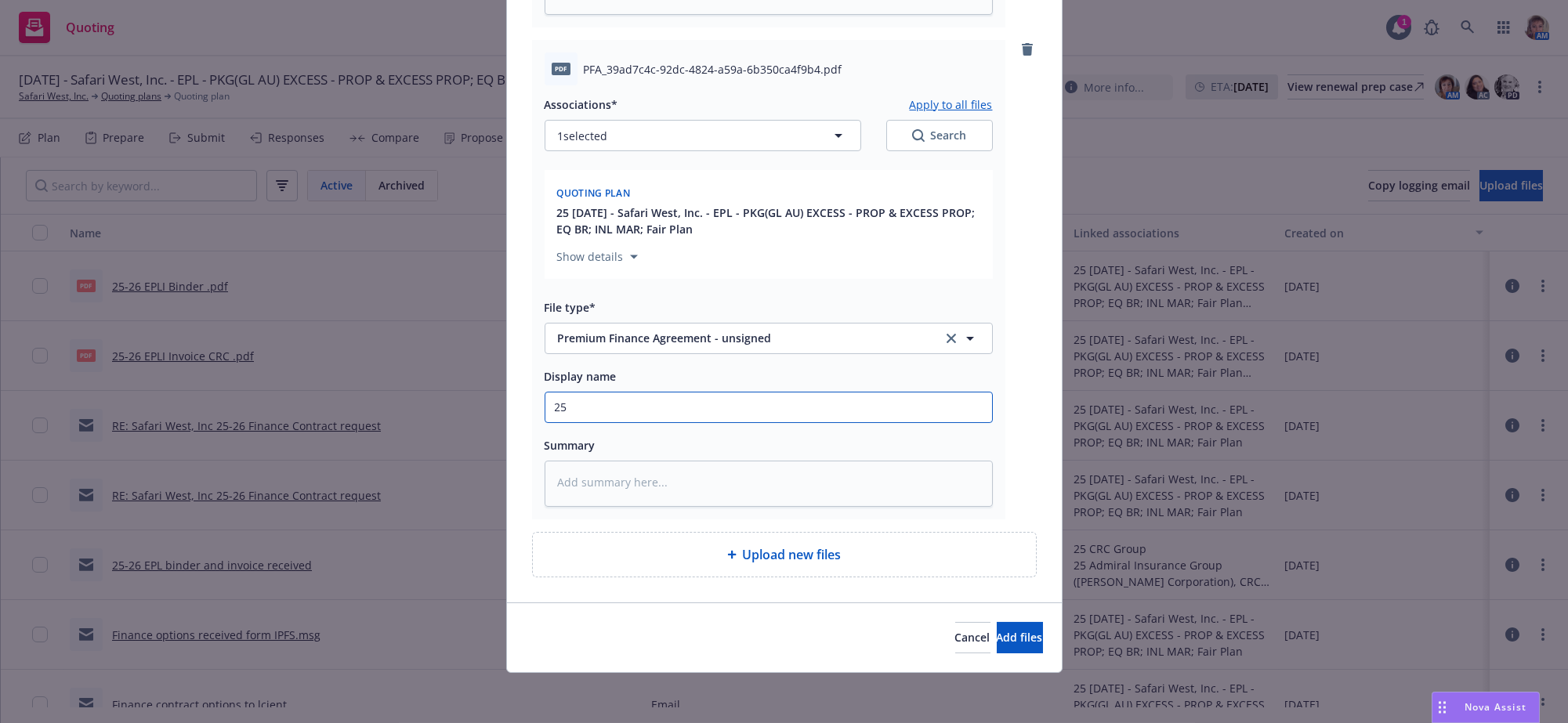
type textarea "x"
type input "25-"
type textarea "x"
type input "25-2"
type textarea "x"
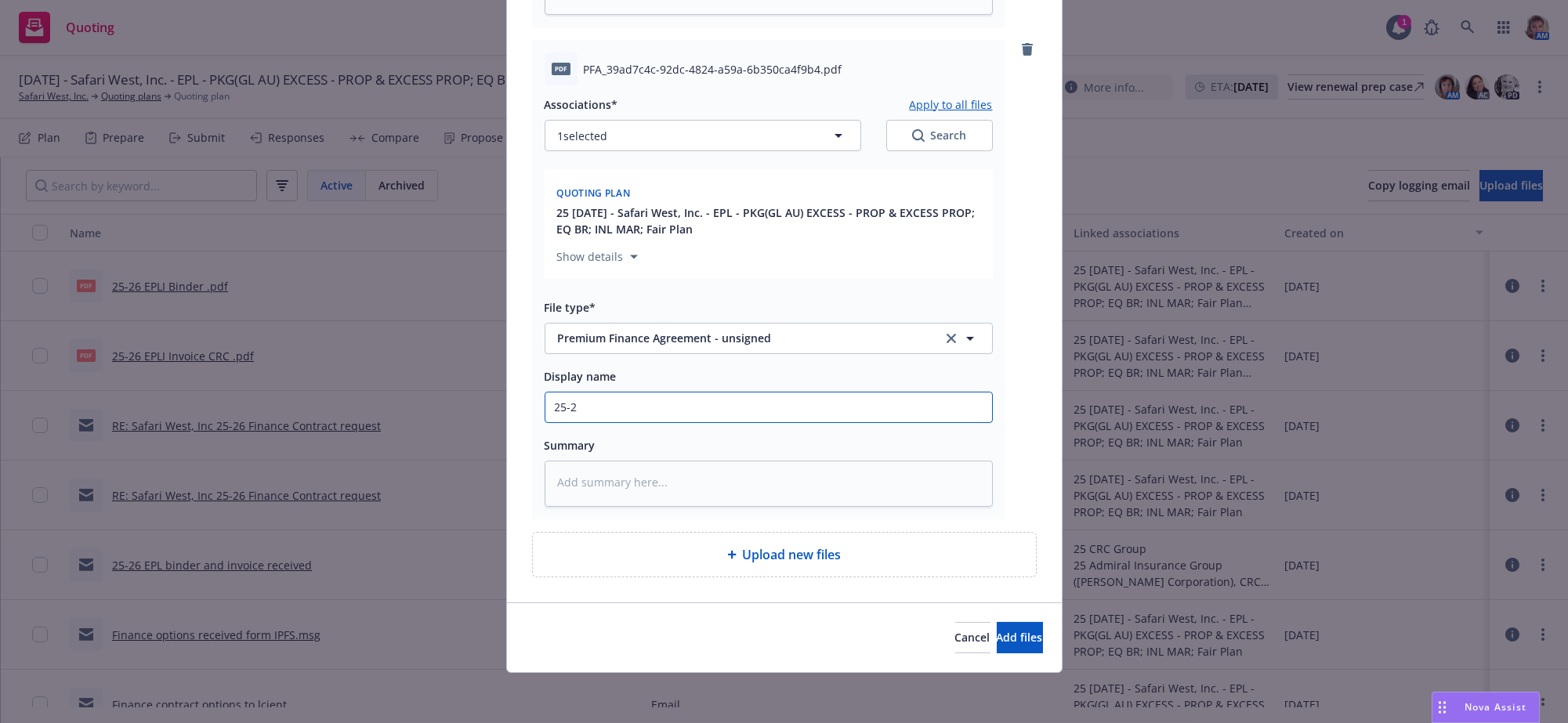
type input "25-26"
type textarea "x"
type input "25-26"
type textarea "x"
type input "25-26 U"
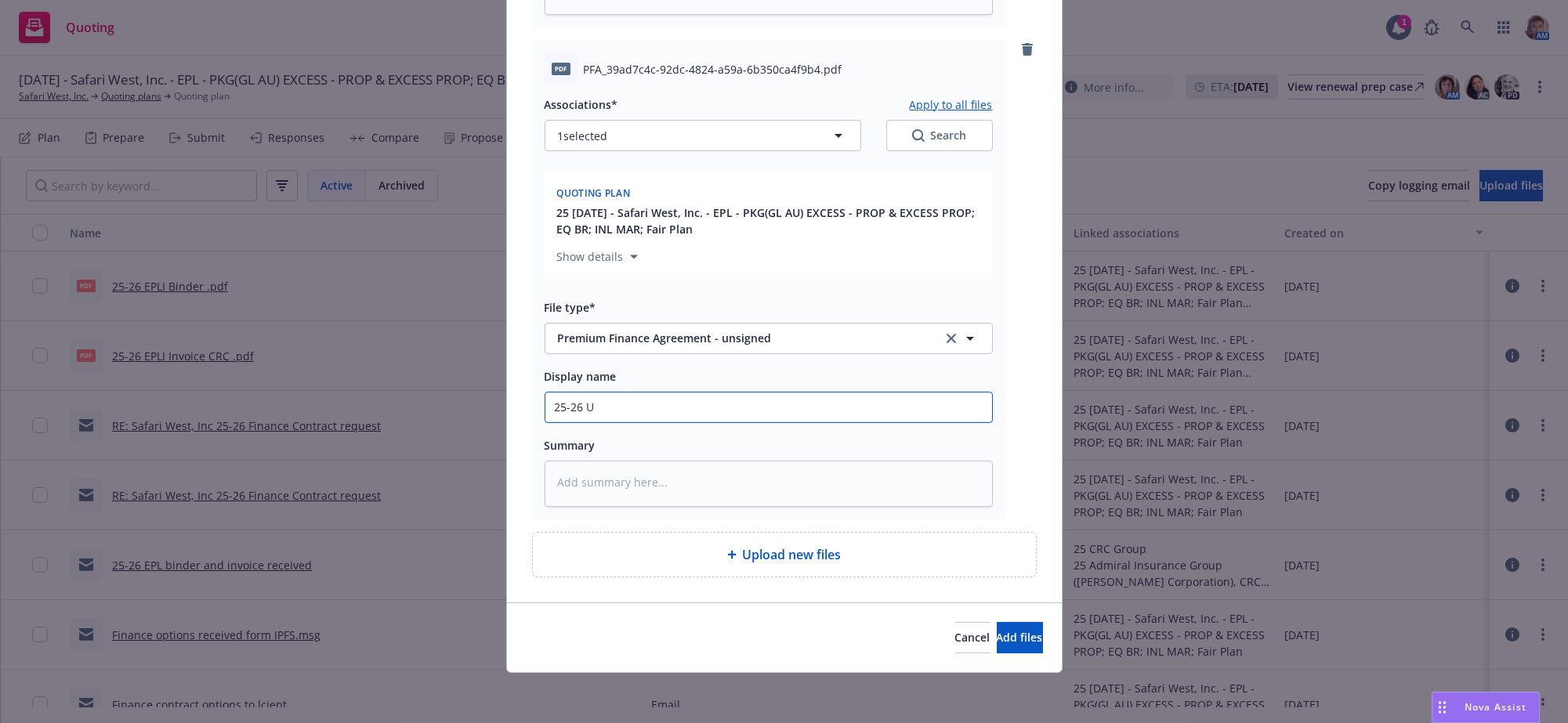
type textarea "x"
type input "25-26 Un"
type textarea "x"
type input "25-26 Uns"
type textarea "x"
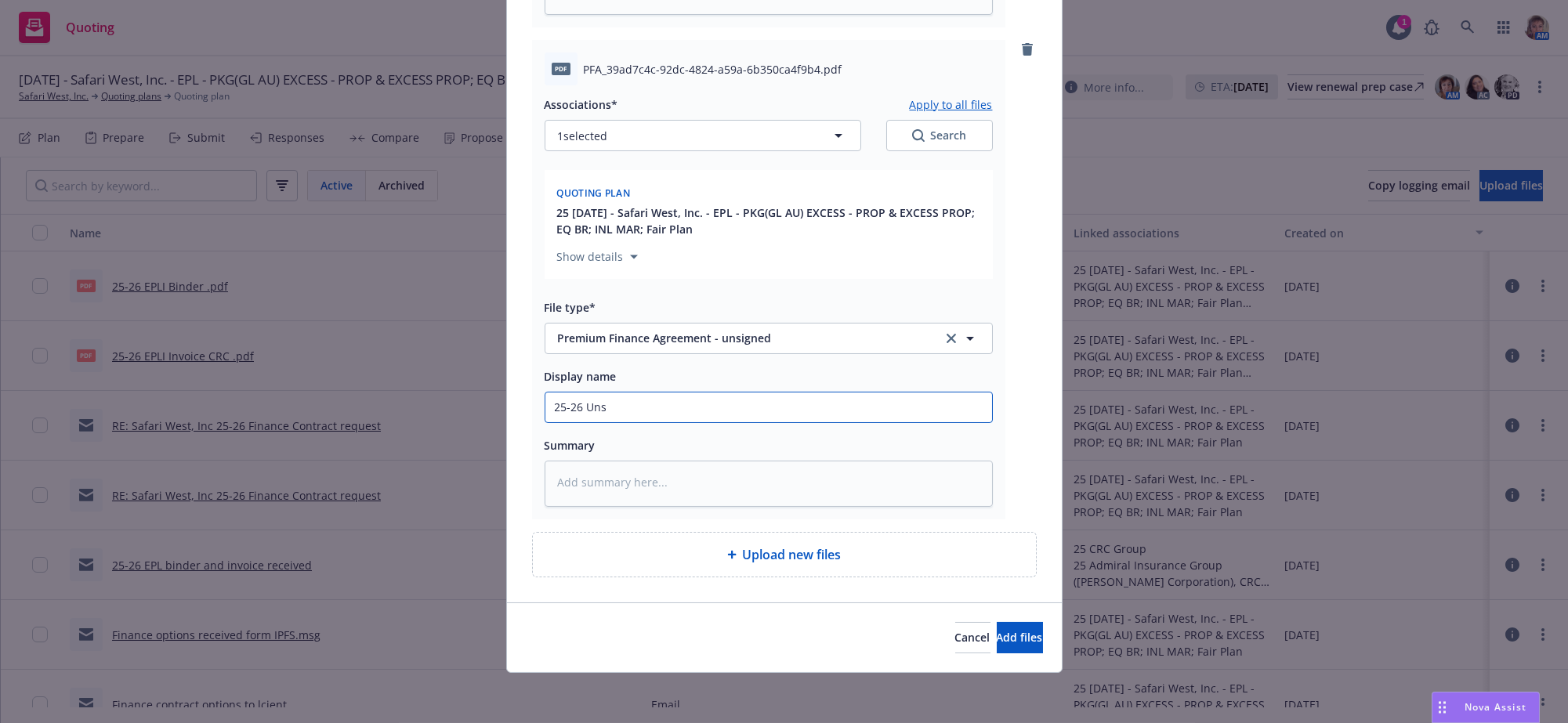
type input "25-26 Unsi"
type textarea "x"
type input "25-26 Unsig"
type textarea "x"
type input "25-26 Unsign"
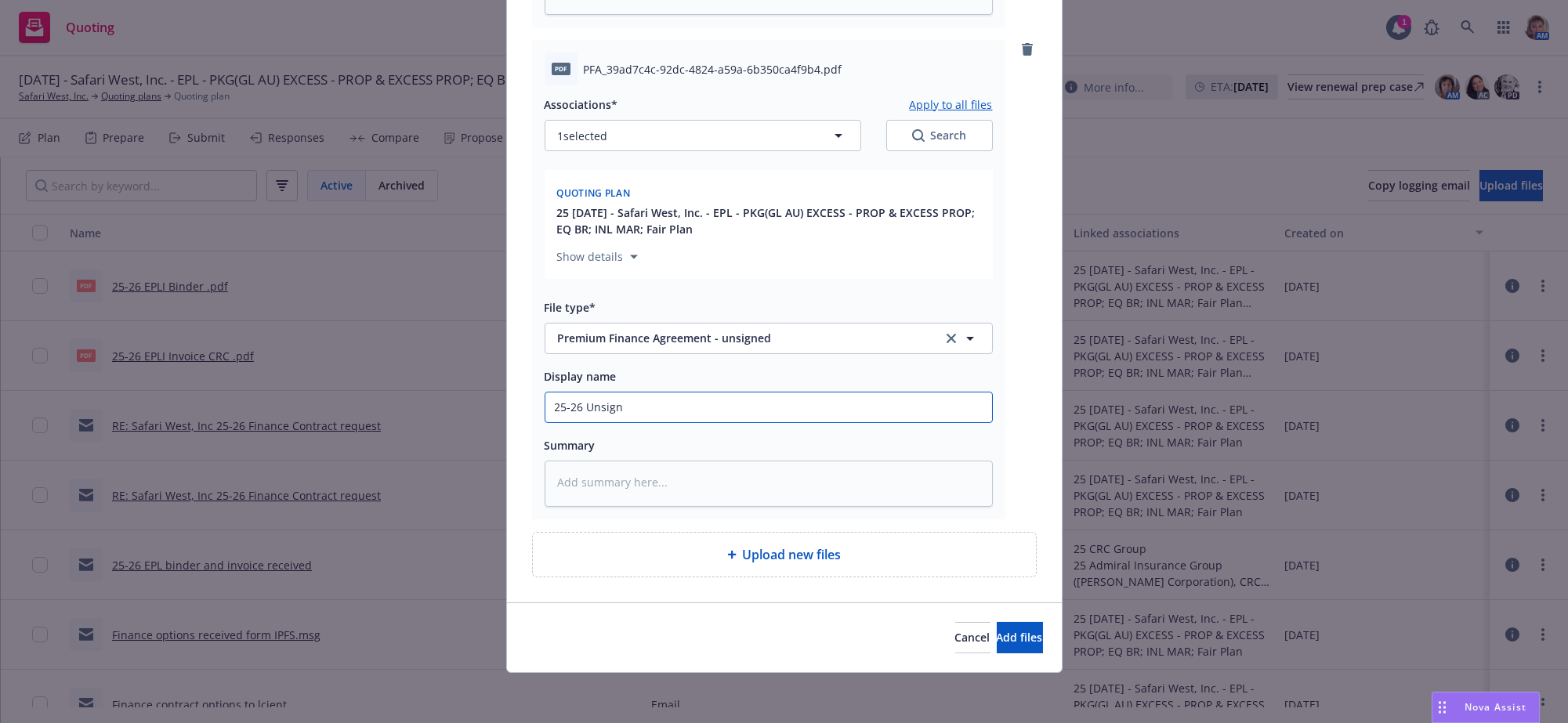
type textarea "x"
type input "25-26 Unsigne"
type textarea "x"
type input "25-26 Unsigned"
type textarea "x"
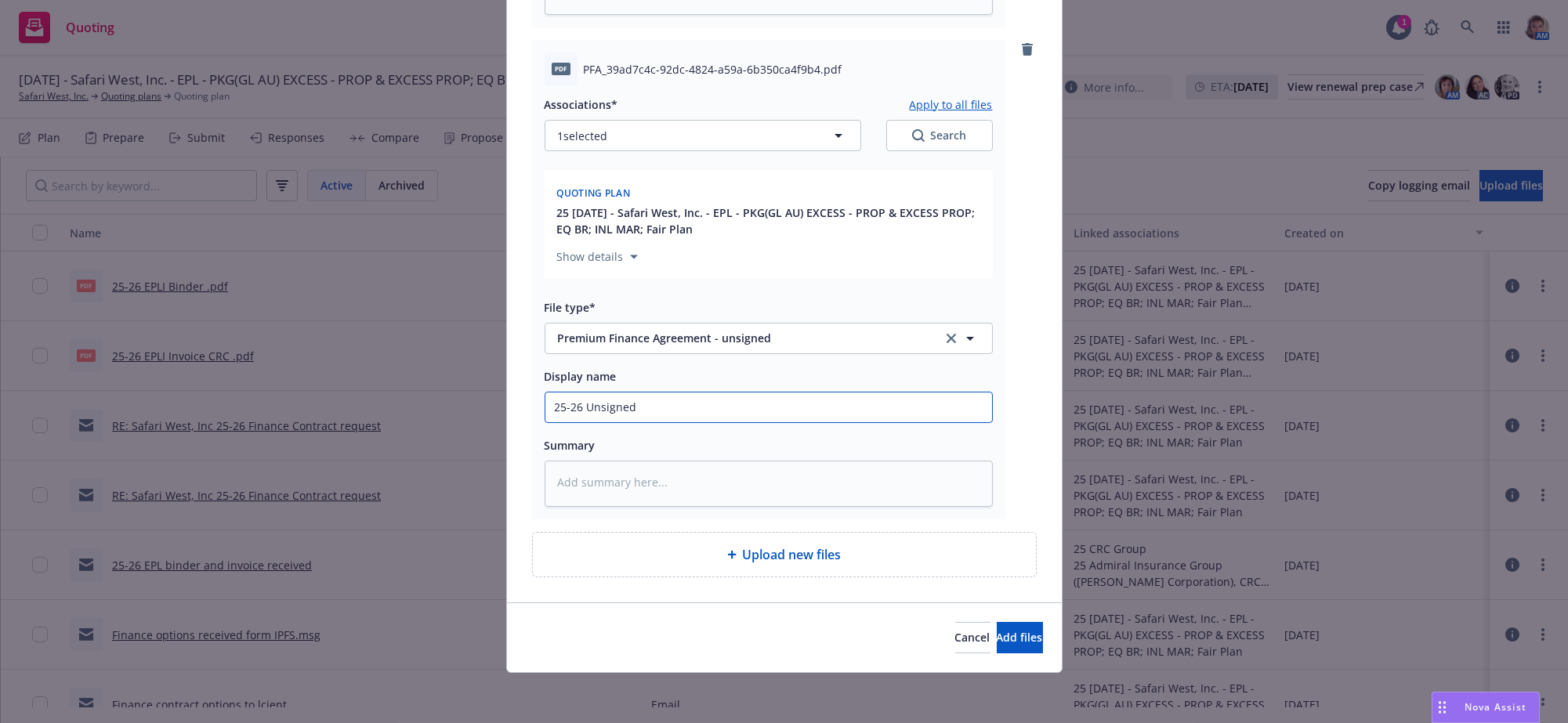
type input "25-26 Unsigned"
type textarea "x"
type input "25-26 Unsigned P"
type textarea "x"
type input "25-26 Unsigned Pre"
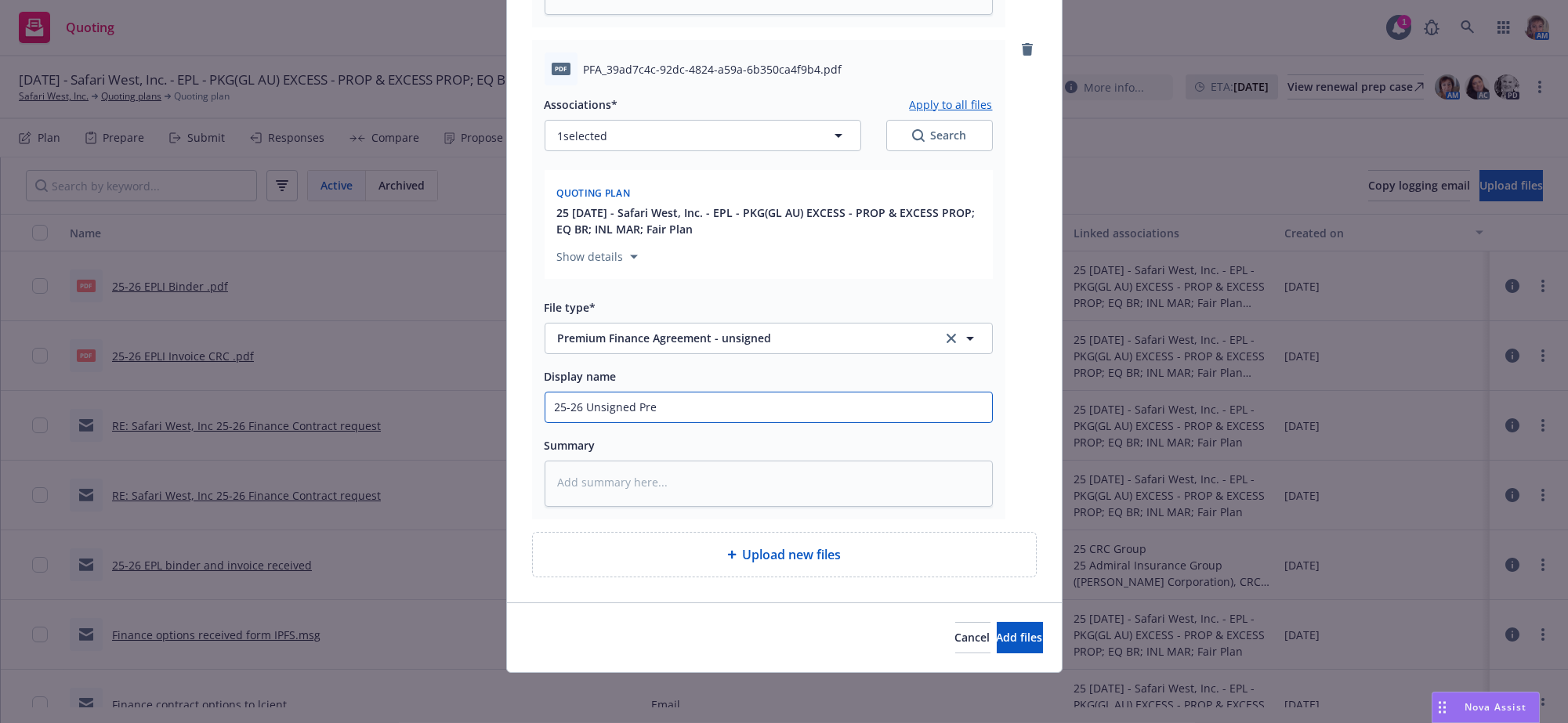
type textarea "x"
type input "25-26 Unsigned Prem"
type textarea "x"
type input "25-26 Unsigned Premi"
type textarea "x"
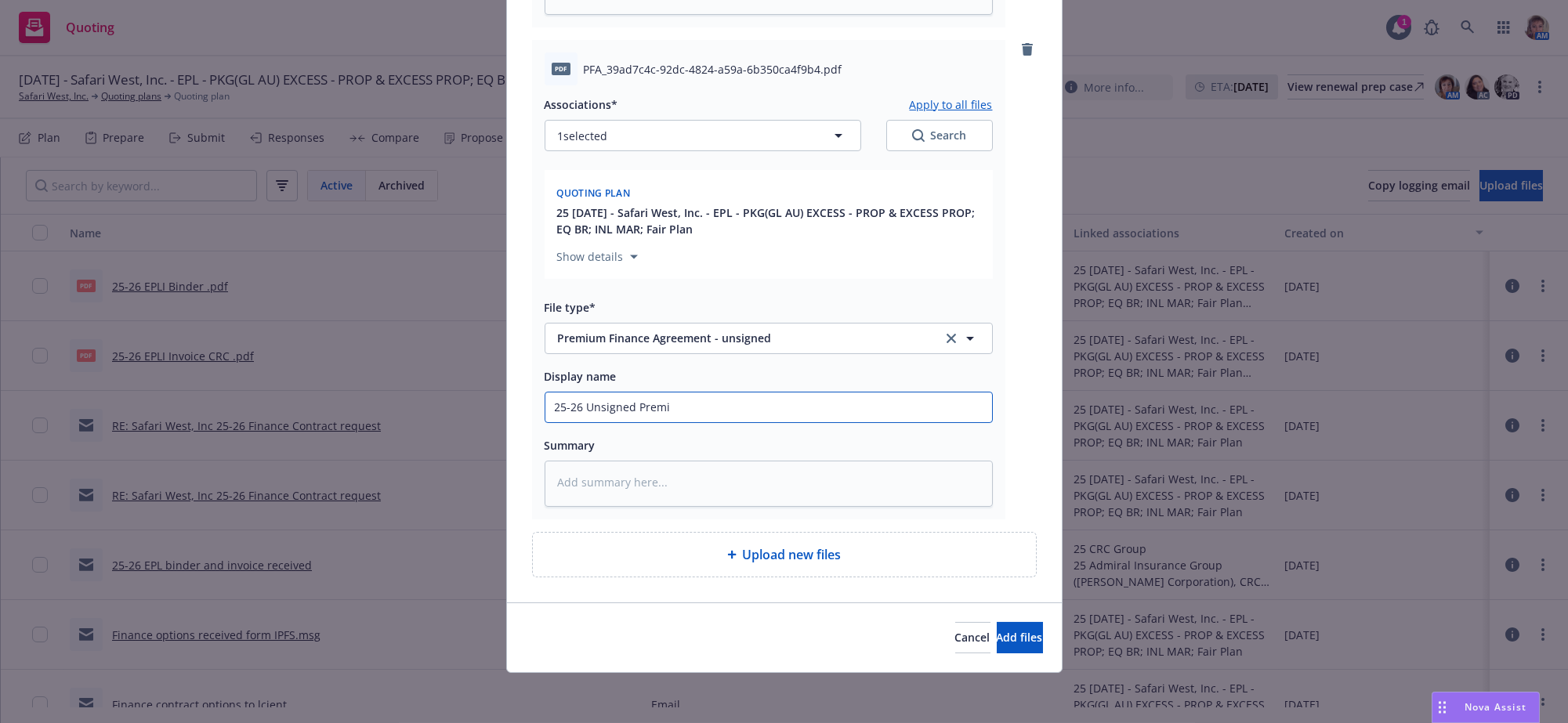
type input "25-26 Unsigned Premiu"
type textarea "x"
type input "25-26 Unsigned Premium"
type textarea "x"
type input "25-26 Unsigned Premium"
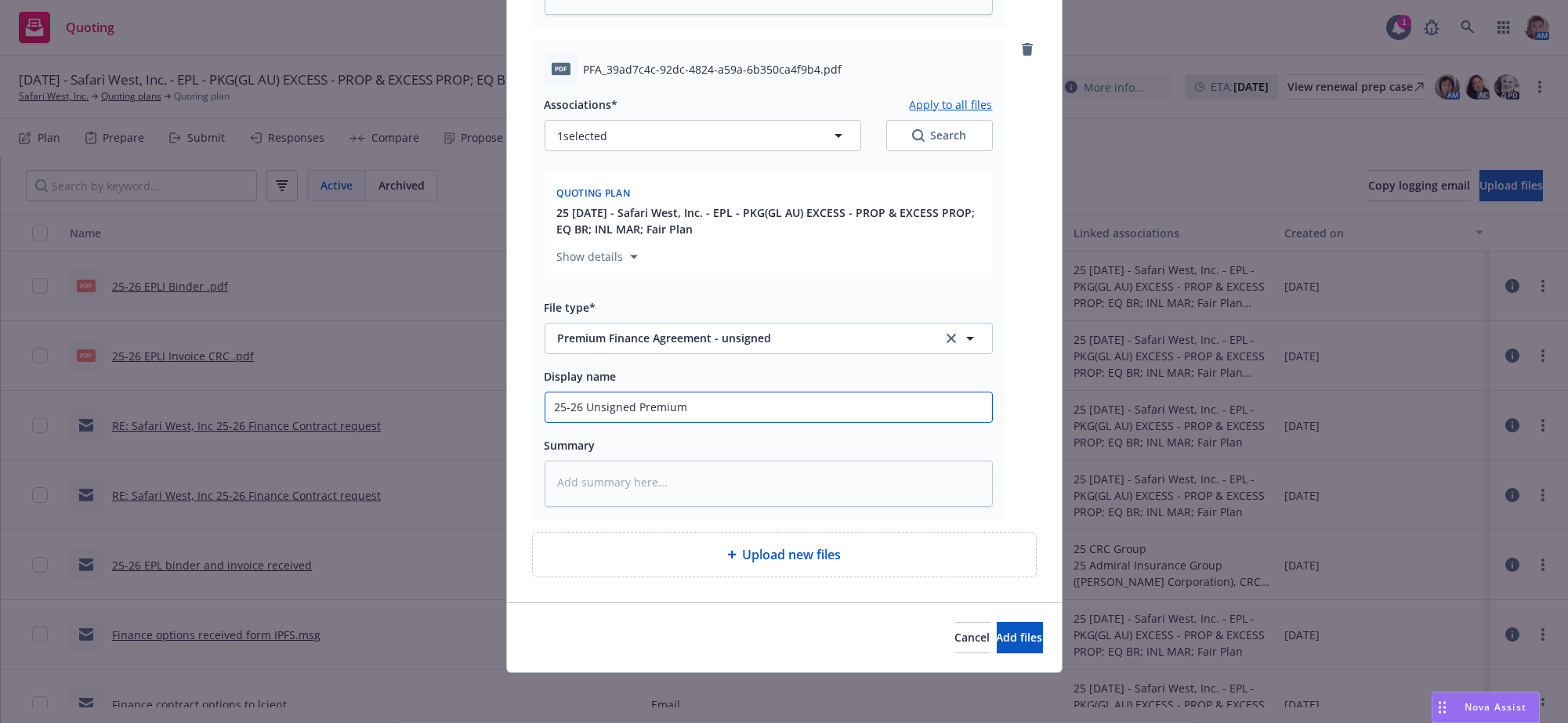
type textarea "x"
type input "25-26 Unsigned Premium Fi"
type textarea "x"
type input "25-26 Unsigned Premium Fin"
type textarea "x"
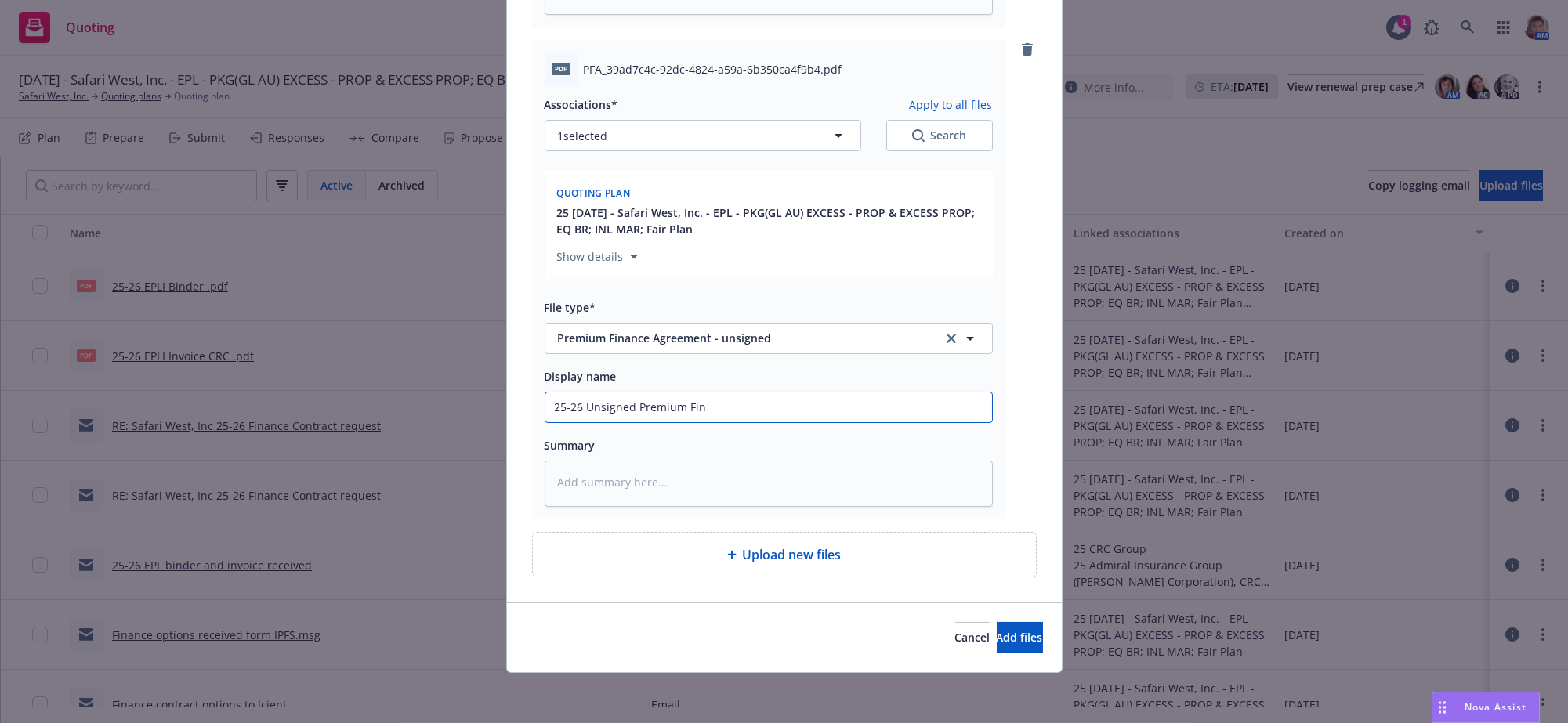
type input "25-26 Unsigned Premium Fina"
type textarea "x"
type input "25-26 Unsigned Premium [PERSON_NAME]"
type textarea "x"
type input "25-26 Unsigned Premium Financ"
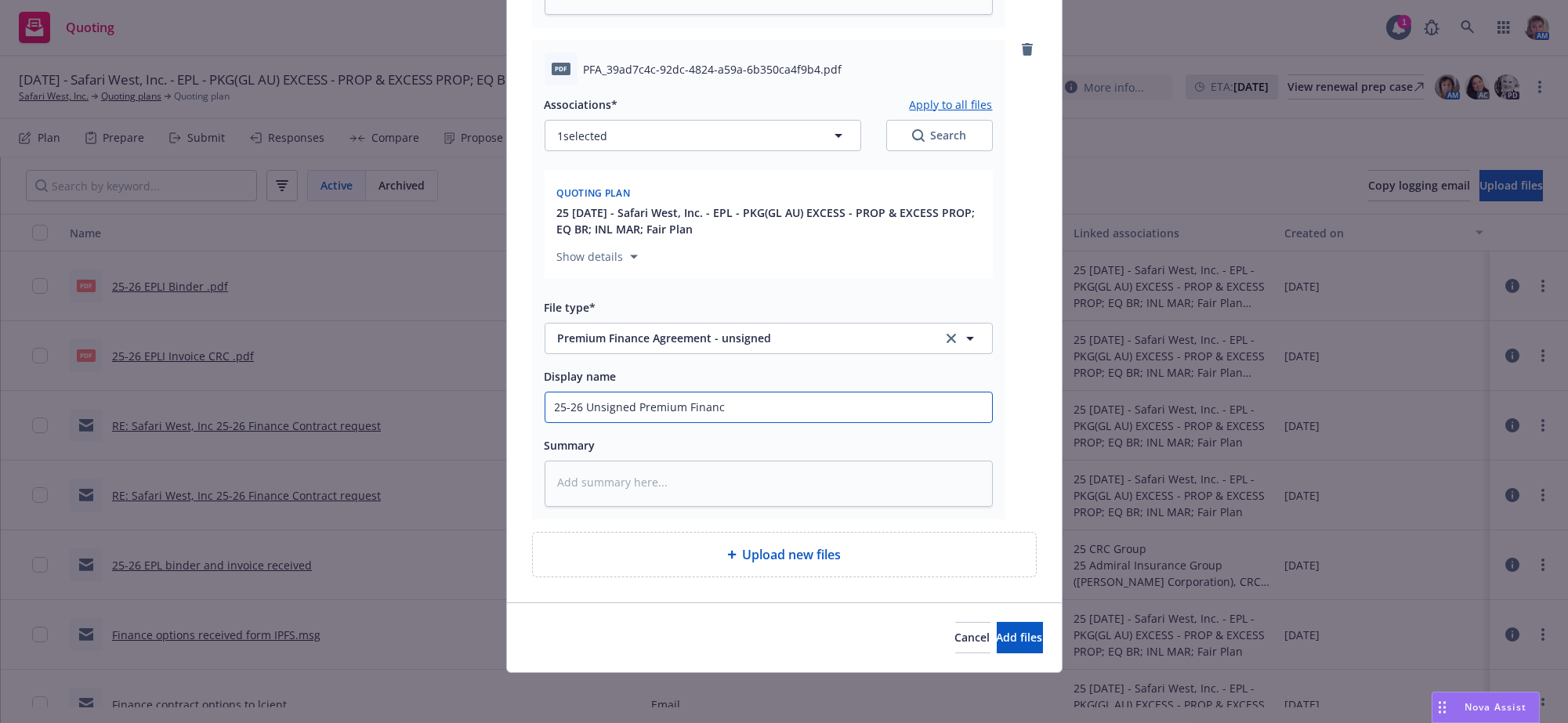
type textarea "x"
type input "25-26 Unsigned Premium Finance"
type textarea "x"
type input "25-26 Unsigned Premium Finance C"
type textarea "x"
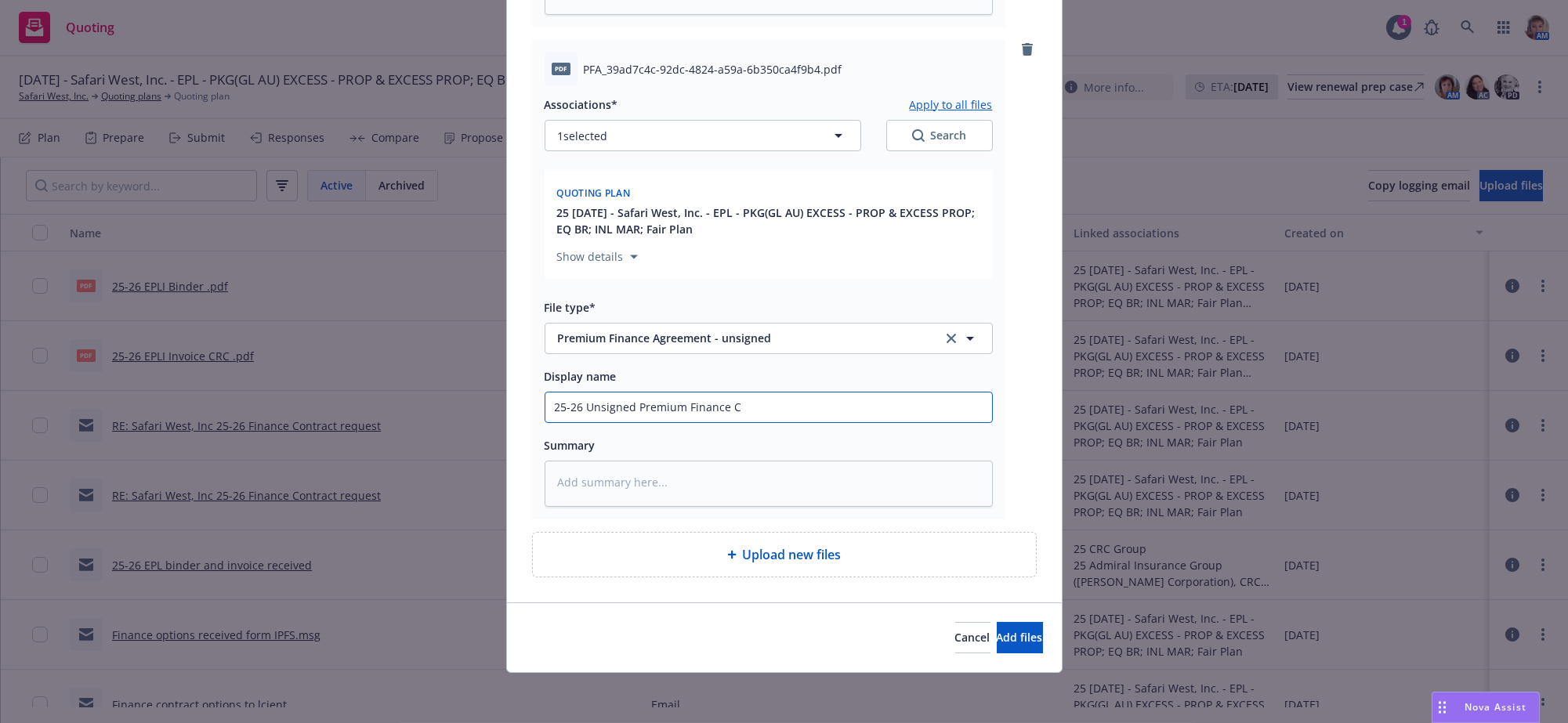
type input "25-26 Unsigned Premium Finance Co"
type textarea "x"
type input "25-26 Unsigned Premium Finance Con"
type textarea "x"
type input "25-26 Unsigned Premium Finance Cont"
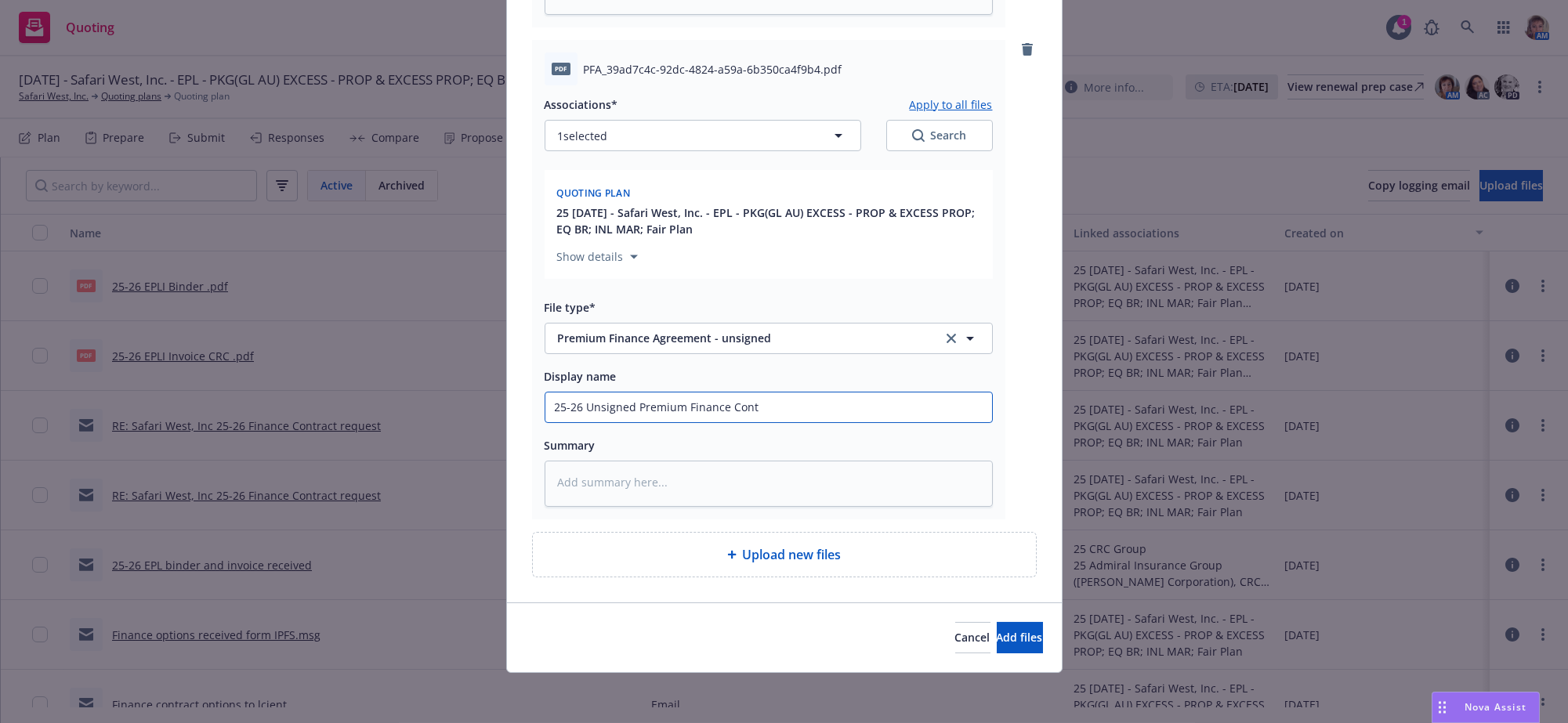
type textarea "x"
type input "25-26 Unsigned Premium Finance Contr"
type textarea "x"
type input "25-26 Unsigned Premium Finance Contra"
type textarea "x"
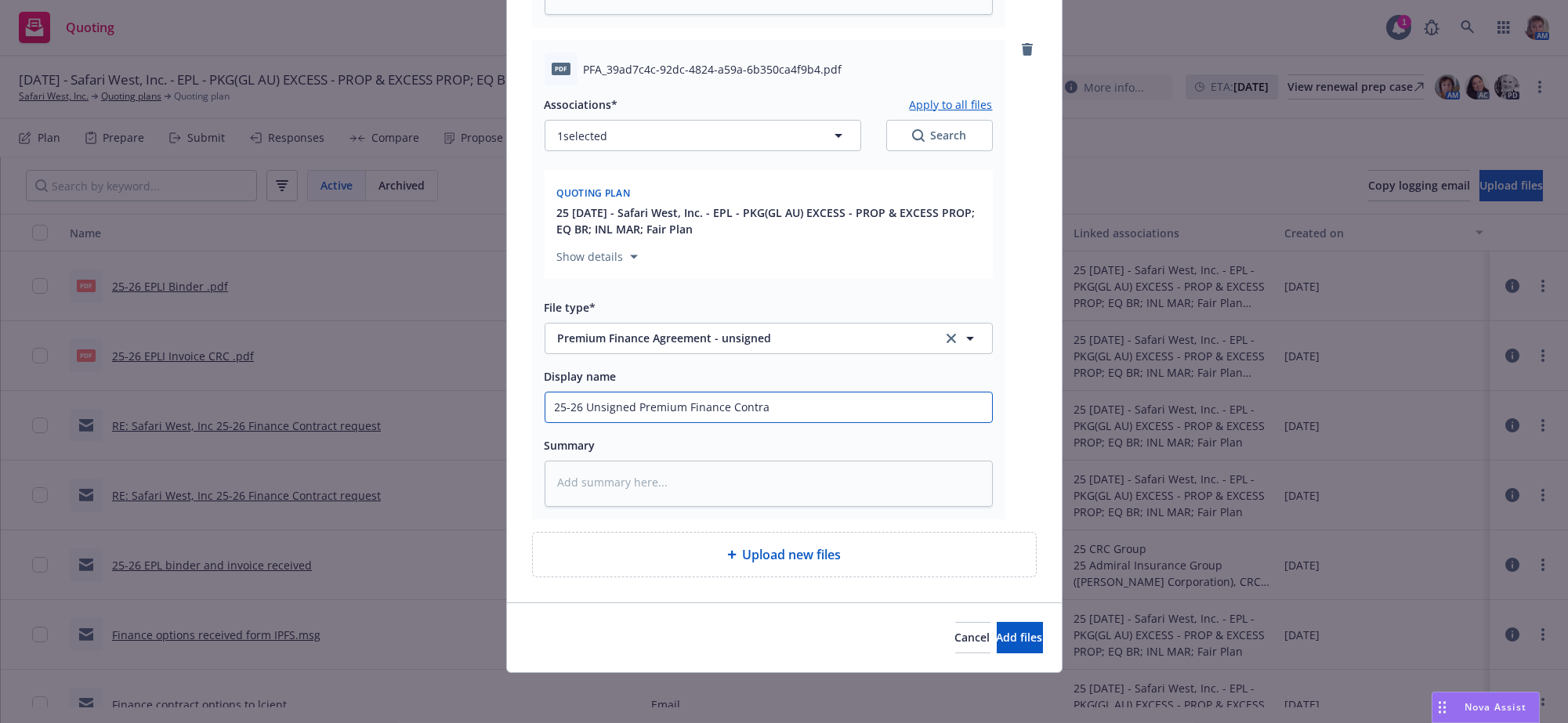
type input "25-26 Unsigned Premium Finance Contrac"
type textarea "x"
type input "25-26 Unsigned Premium Finance Contract"
type textarea "x"
type input "25-26 Unsigned Premium Finance Contract"
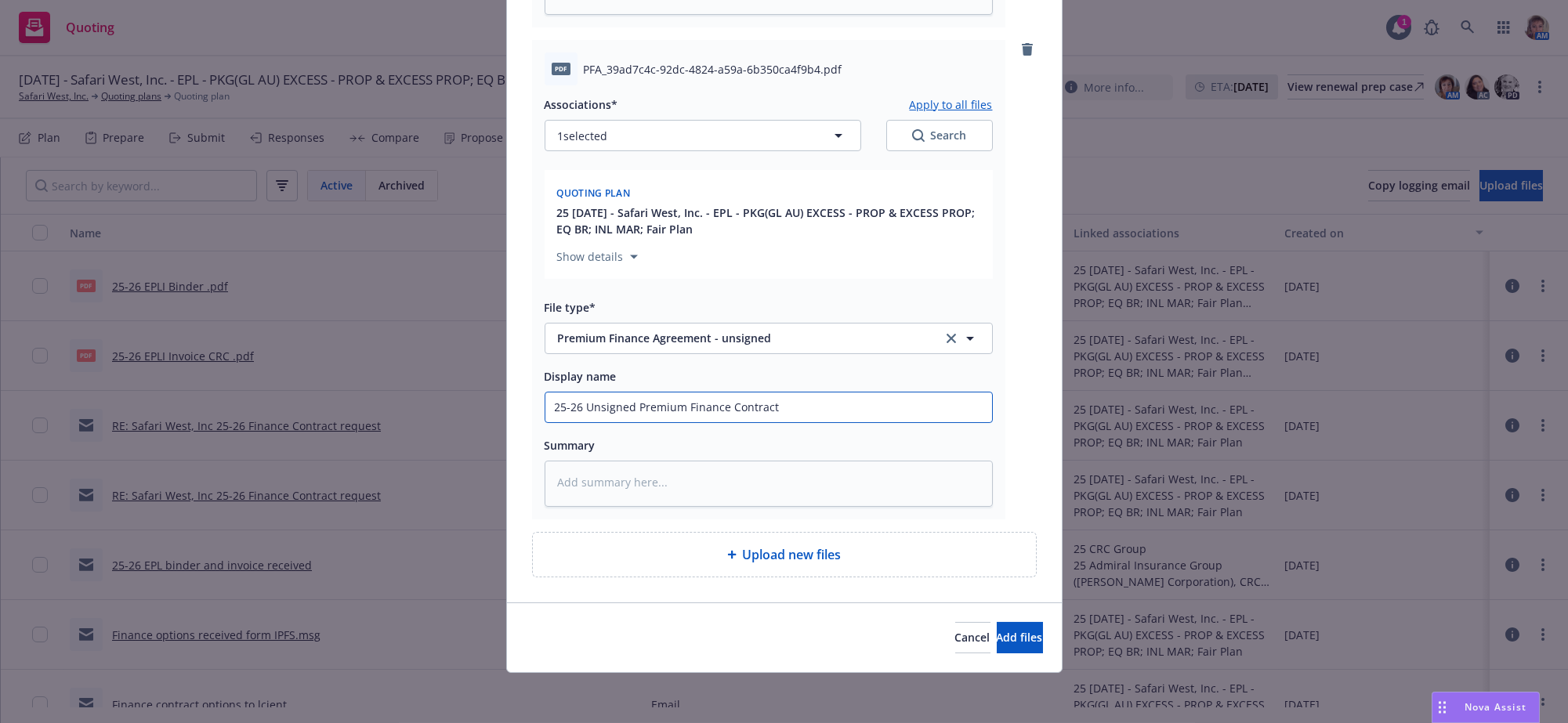
type textarea "x"
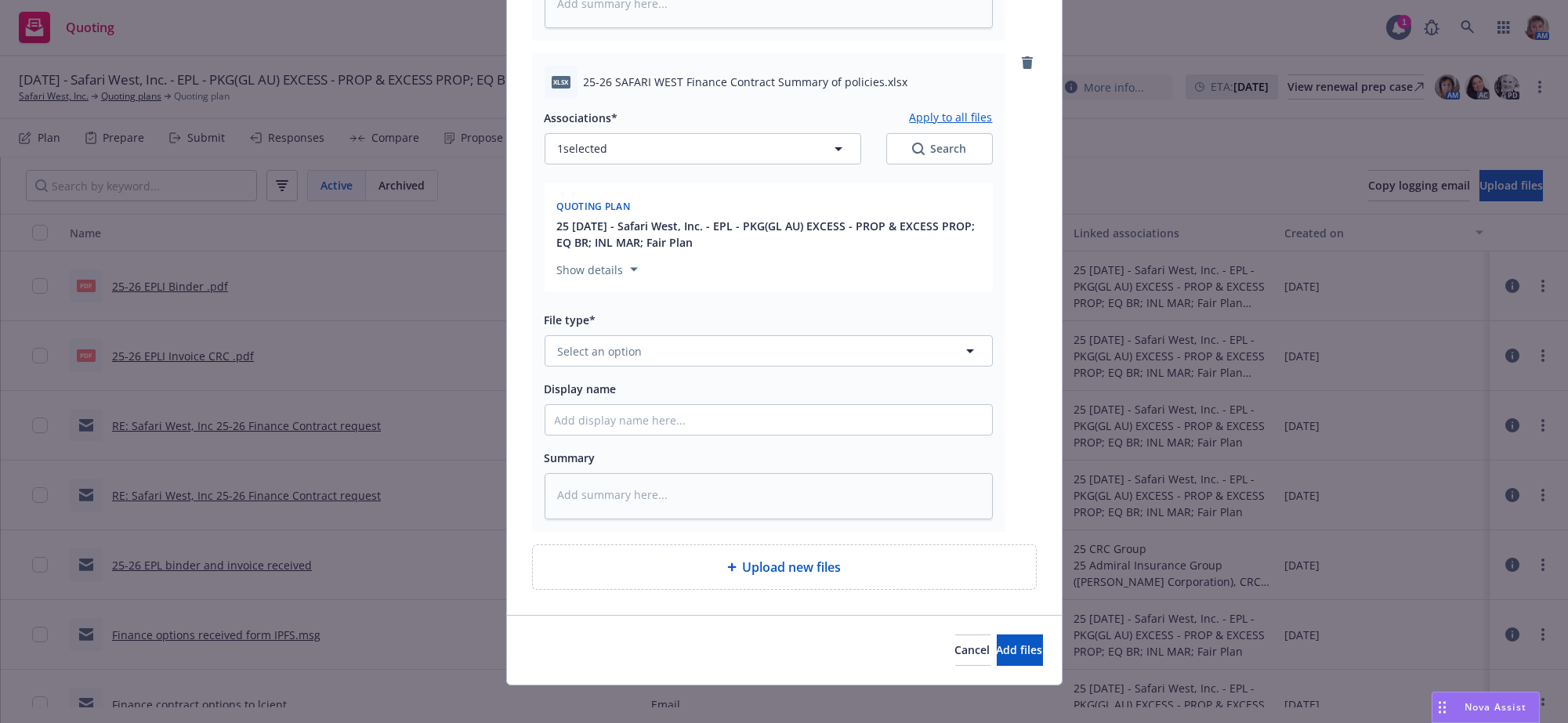
scroll to position [1194, 0]
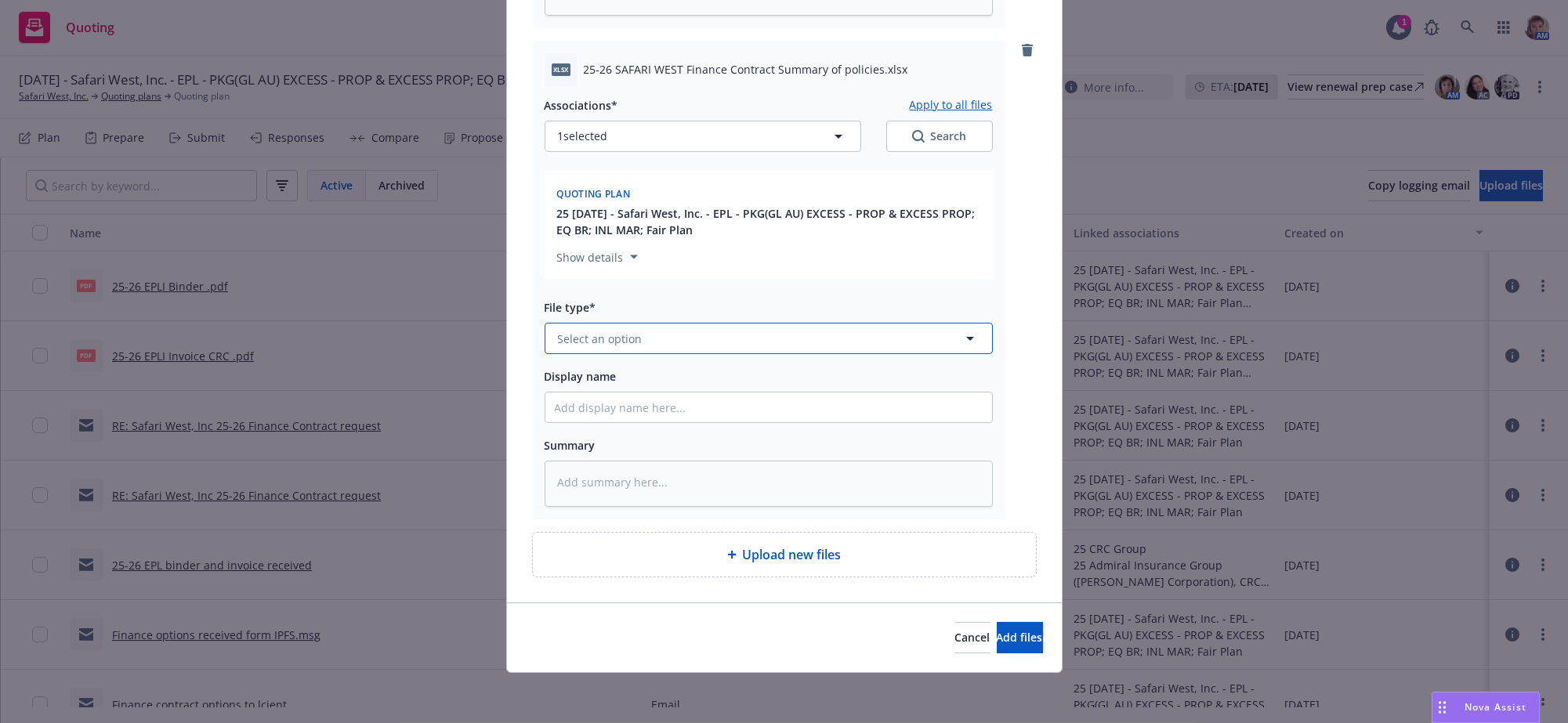
click at [780, 355] on button "Select an option" at bounding box center [769, 338] width 448 height 31
type input "othe"
click at [771, 300] on div "Other" at bounding box center [769, 287] width 428 height 22
click at [997, 633] on button "Add files" at bounding box center [1020, 638] width 46 height 31
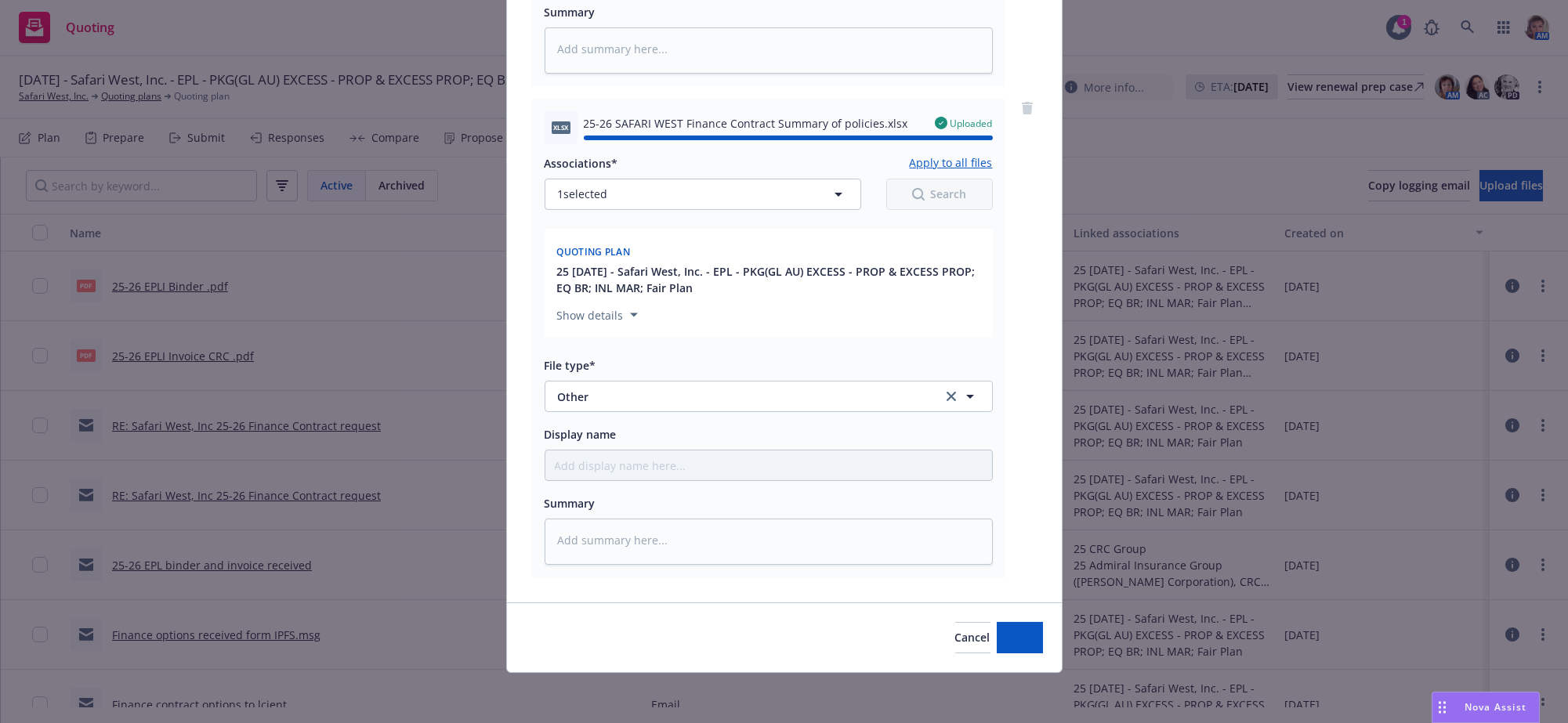
type textarea "x"
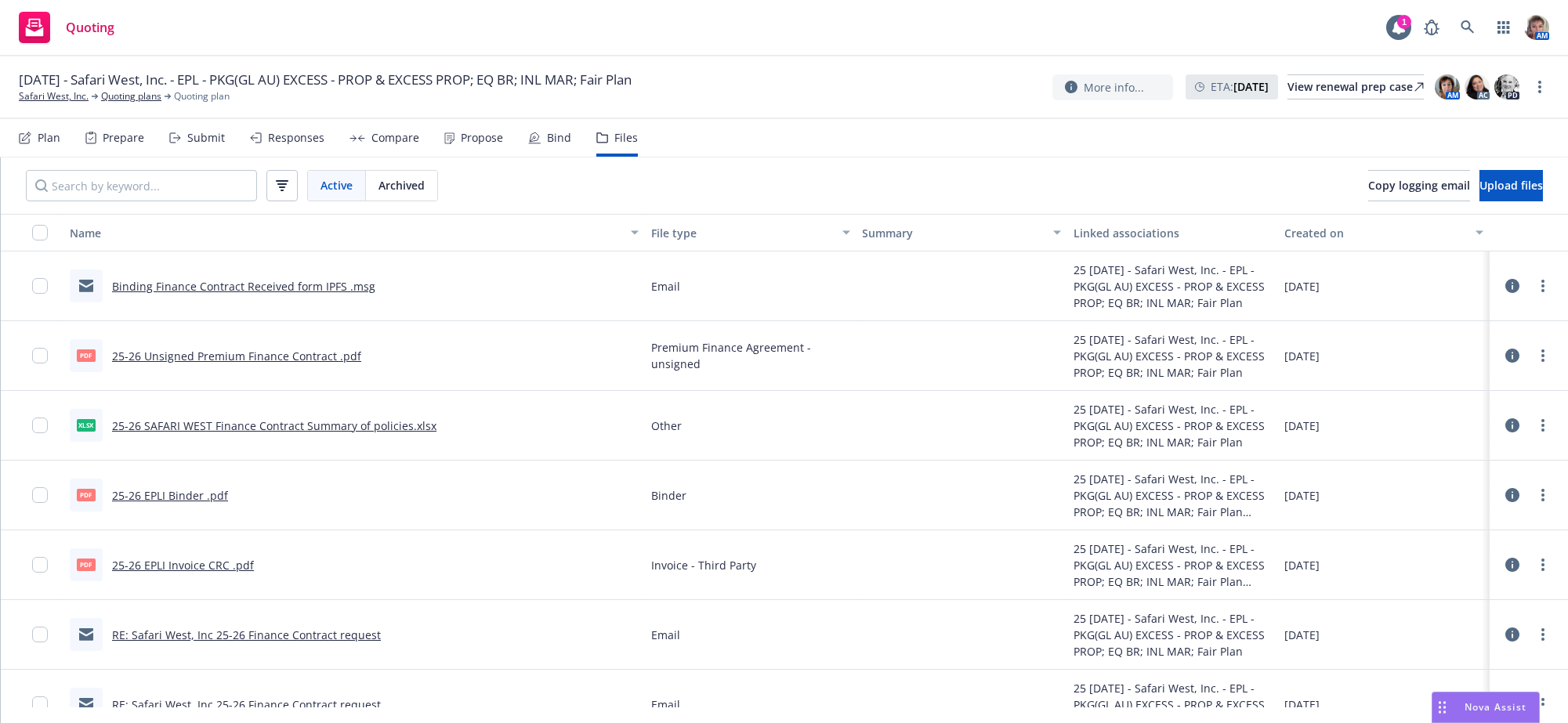
click at [98, 41] on div "Quoting" at bounding box center [66, 28] width 96 height 31
